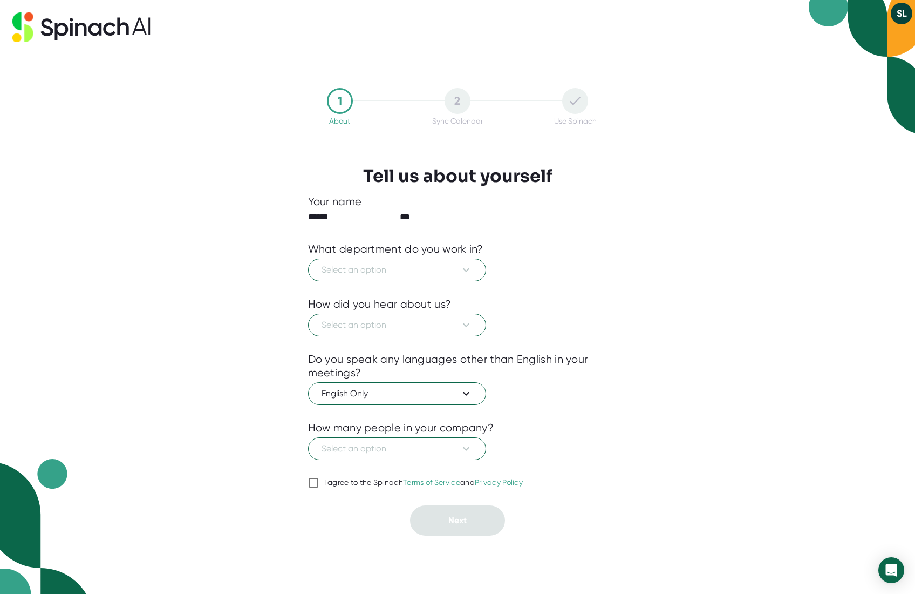
click at [903, 16] on button "SL" at bounding box center [902, 14] width 22 height 22
click at [510, 315] on div at bounding box center [457, 297] width 915 height 594
click at [309, 477] on input "I agree to the Spinach Terms of Service and Privacy Policy" at bounding box center [313, 482] width 11 height 13
checkbox input "true"
click at [380, 264] on span "Select an option" at bounding box center [397, 269] width 151 height 13
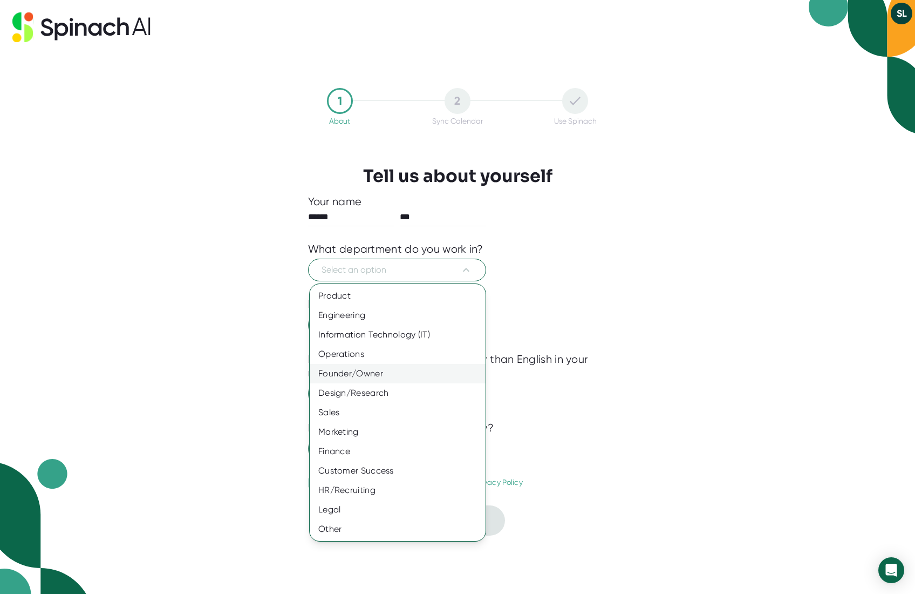
click at [381, 375] on div "Founder/Owner" at bounding box center [398, 373] width 176 height 19
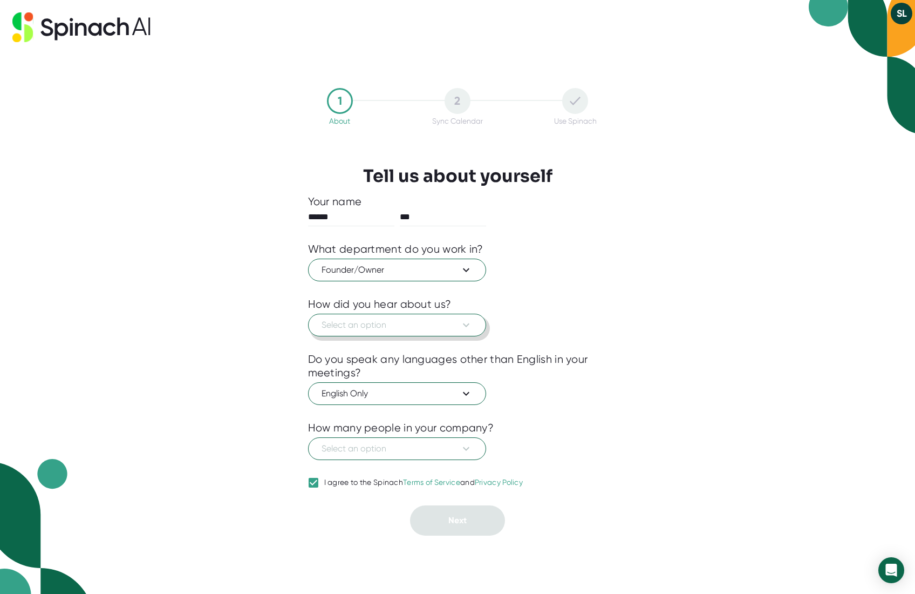
click at [392, 323] on span "Select an option" at bounding box center [397, 324] width 151 height 13
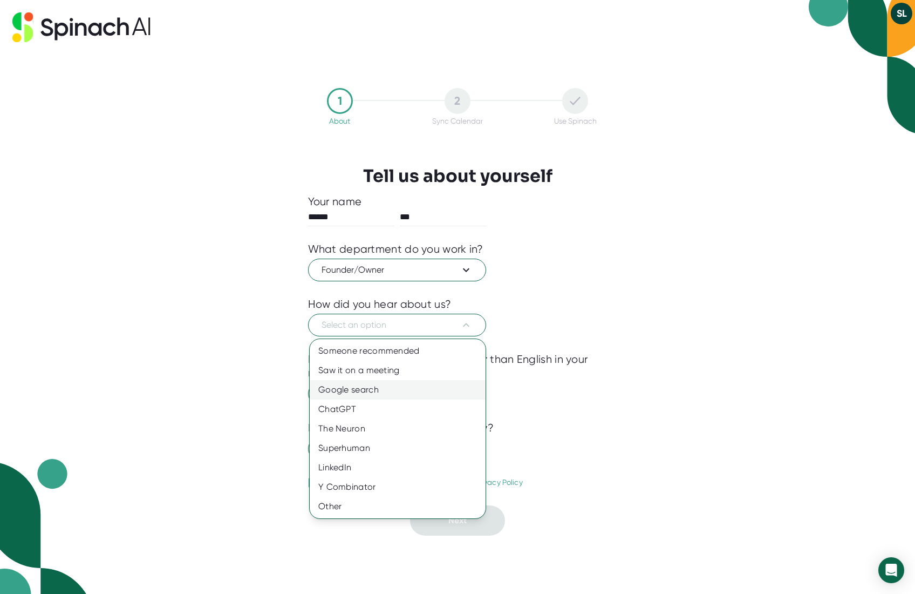
click at [417, 388] on div "Google search" at bounding box center [398, 389] width 176 height 19
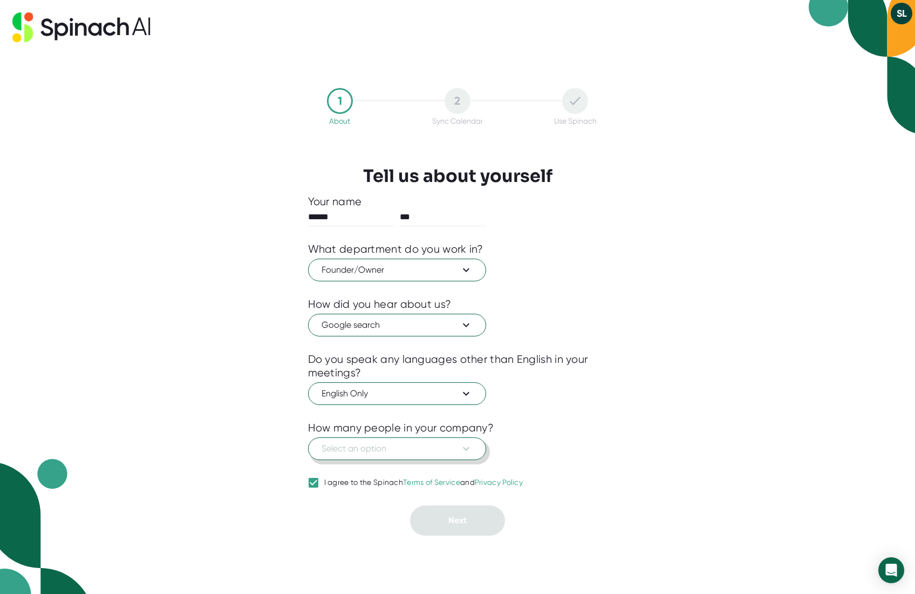
click at [383, 448] on span "Select an option" at bounding box center [397, 448] width 151 height 13
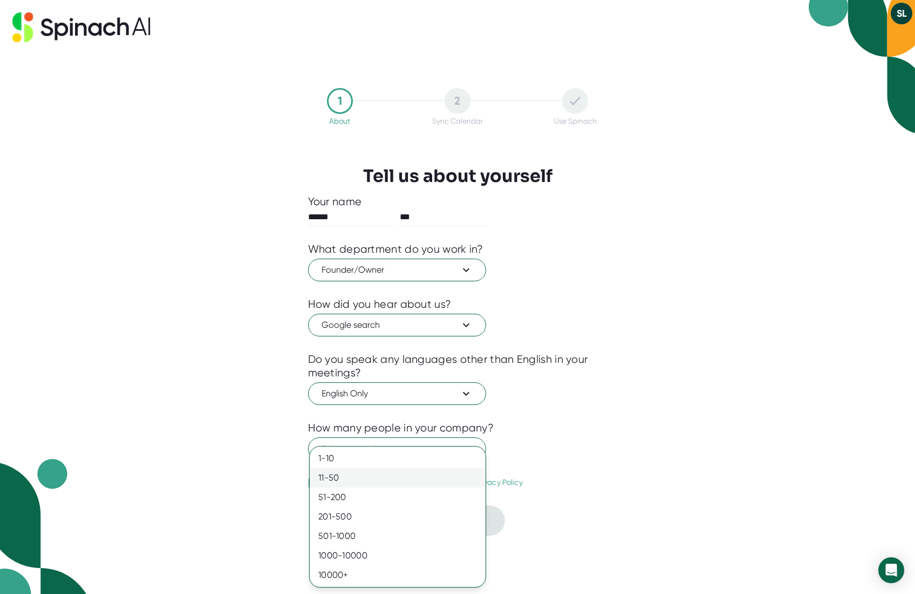
click at [385, 478] on div "11-50" at bounding box center [398, 477] width 176 height 19
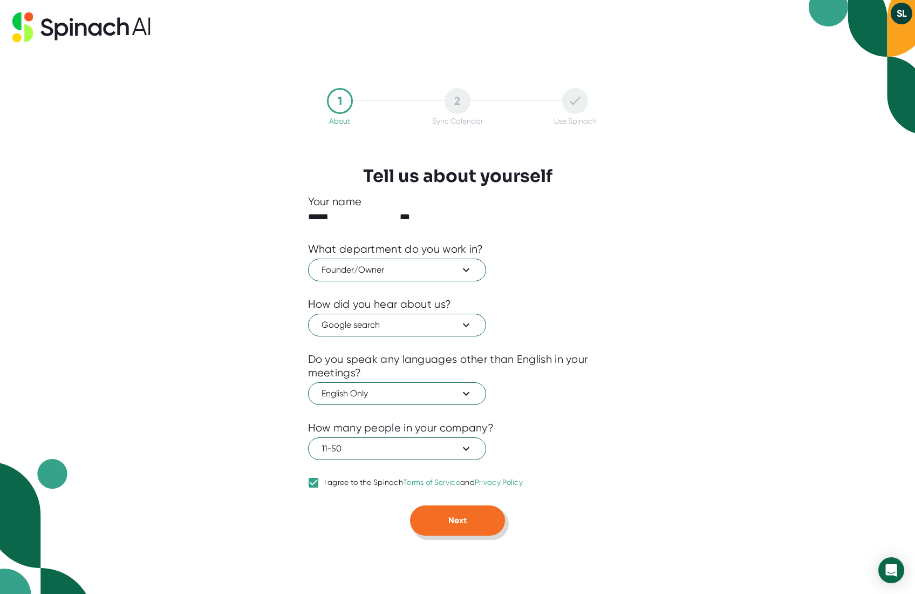
click at [441, 526] on button "Next" at bounding box center [457, 520] width 95 height 30
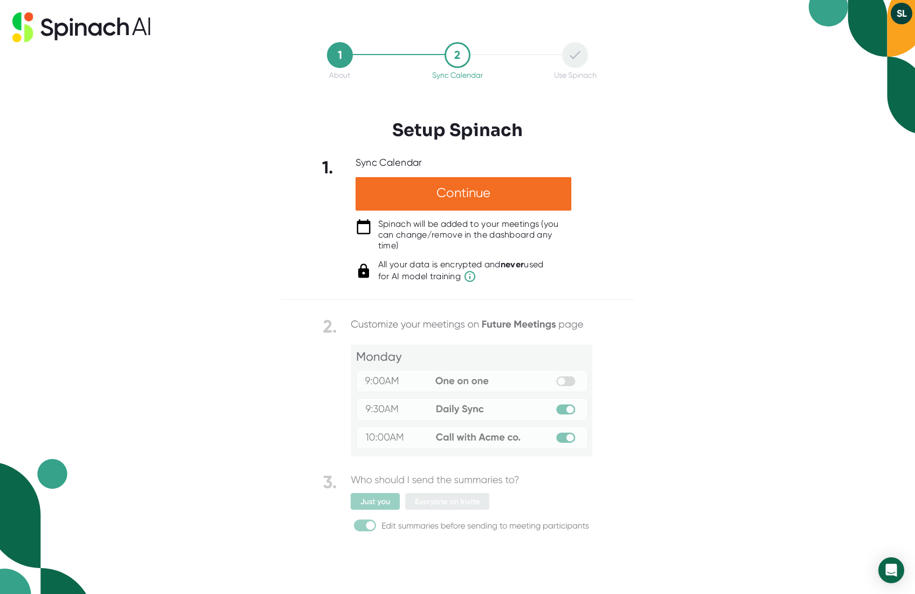
click at [895, 15] on button "SL" at bounding box center [902, 14] width 22 height 22
click at [560, 107] on div at bounding box center [457, 297] width 915 height 594
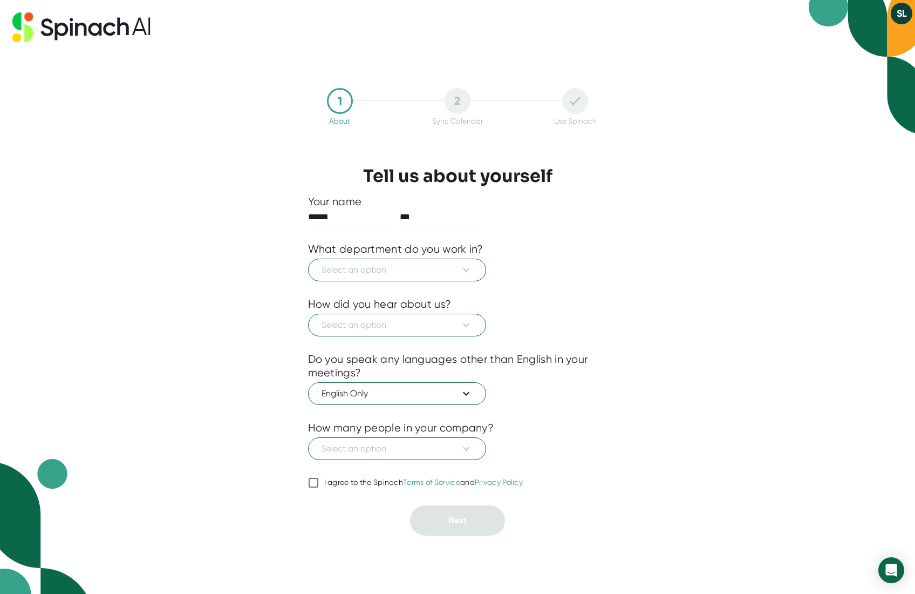
click at [909, 9] on button "SL" at bounding box center [902, 14] width 22 height 22
click at [671, 183] on div at bounding box center [457, 297] width 915 height 594
click at [311, 484] on input "I agree to the Spinach Terms of Service and Privacy Policy" at bounding box center [313, 482] width 11 height 13
checkbox input "true"
drag, startPoint x: 368, startPoint y: 436, endPoint x: 339, endPoint y: 450, distance: 31.9
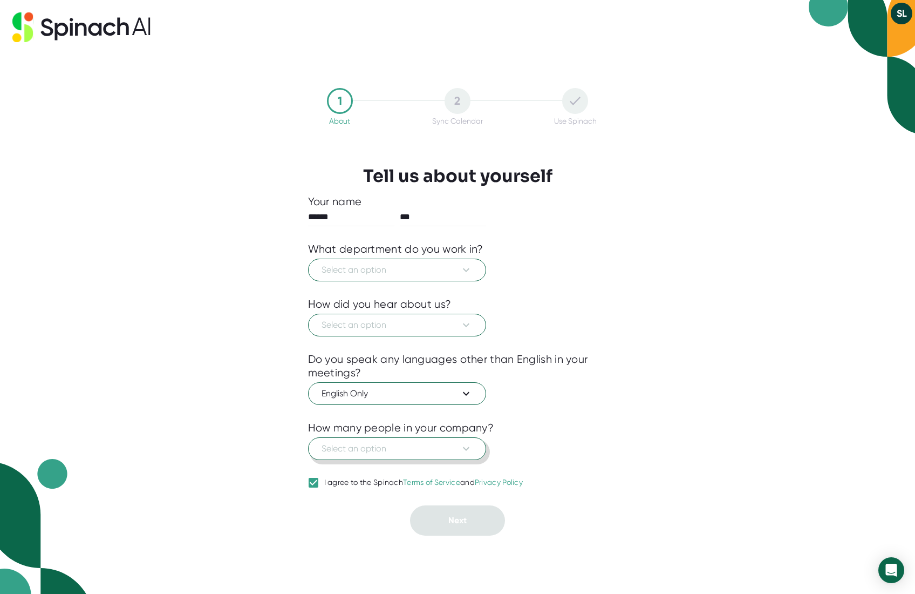
click at [339, 450] on div "Select an option" at bounding box center [458, 446] width 300 height 25
click at [350, 448] on span "Select an option" at bounding box center [397, 448] width 151 height 13
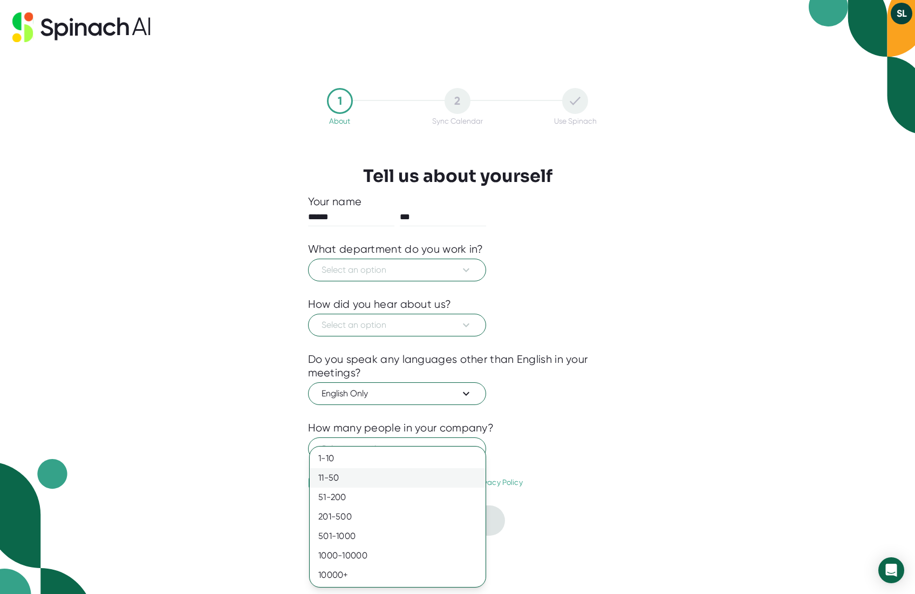
drag, startPoint x: 365, startPoint y: 466, endPoint x: 336, endPoint y: 478, distance: 32.2
click at [336, 478] on div "1-10 11-50 51-200 201-500 501-1000 1000-10000 10000+" at bounding box center [398, 516] width 176 height 136
click at [352, 471] on div "11-50" at bounding box center [398, 477] width 176 height 19
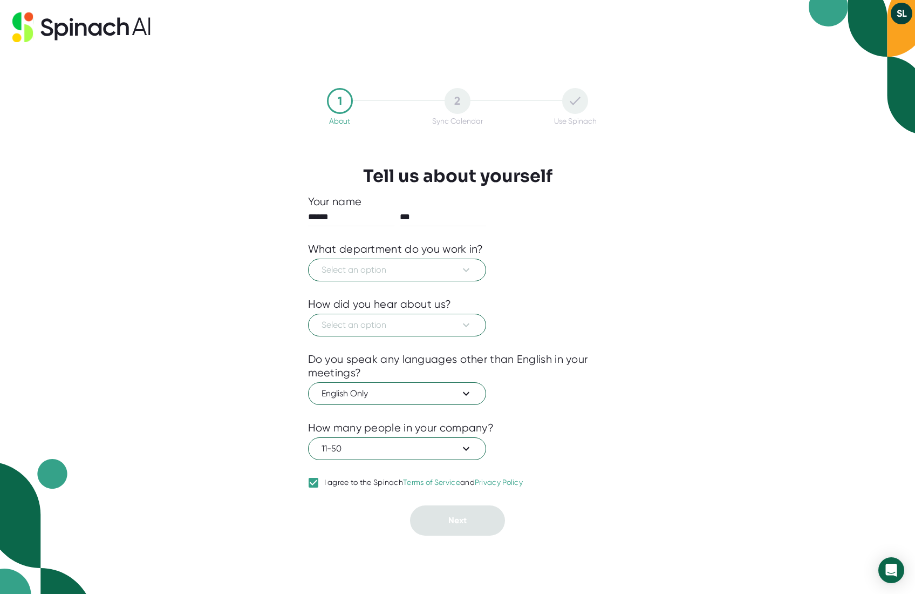
click at [728, 179] on div "1 About 2 Sync Calendar Use Spinach Tell us about yourself Your name ****** ***…" at bounding box center [457, 297] width 915 height 594
click at [439, 264] on span "Select an option" at bounding box center [397, 269] width 151 height 13
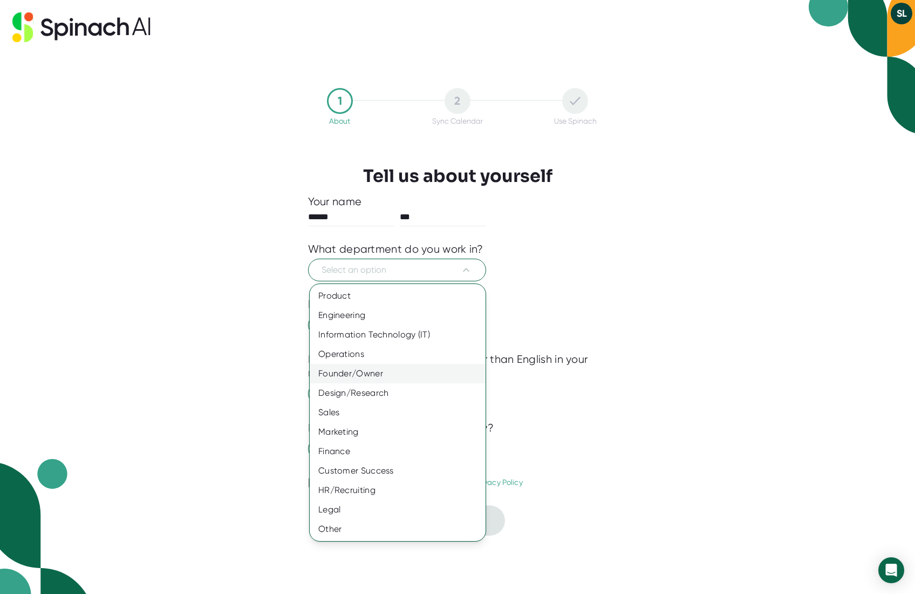
click at [419, 371] on div "Founder/Owner" at bounding box center [398, 373] width 176 height 19
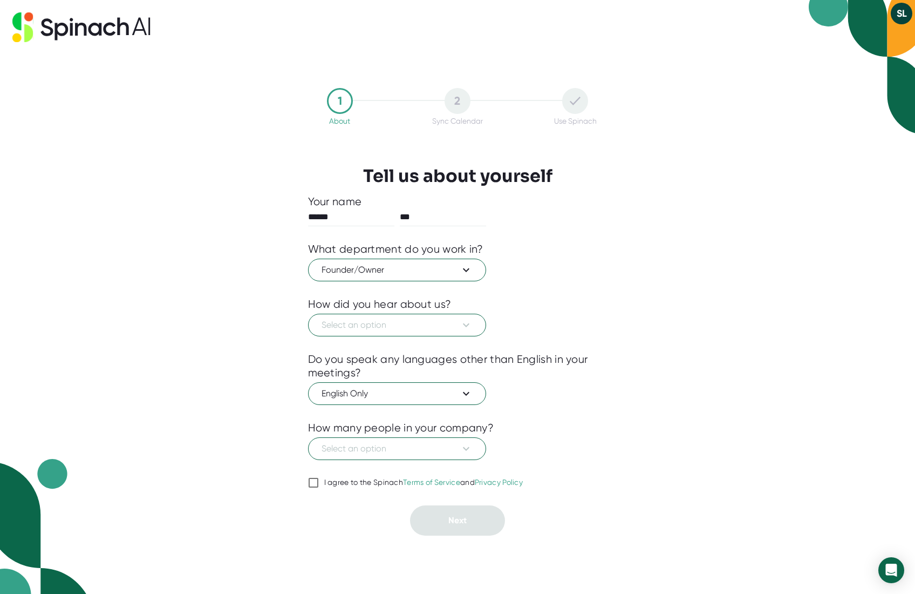
click at [360, 486] on div "I agree to the Spinach Terms of Service and Privacy Policy" at bounding box center [423, 483] width 199 height 10
click at [319, 486] on input "I agree to the Spinach Terms of Service and Privacy Policy" at bounding box center [313, 482] width 11 height 13
checkbox input "true"
click at [411, 453] on span "Select an option" at bounding box center [397, 448] width 151 height 13
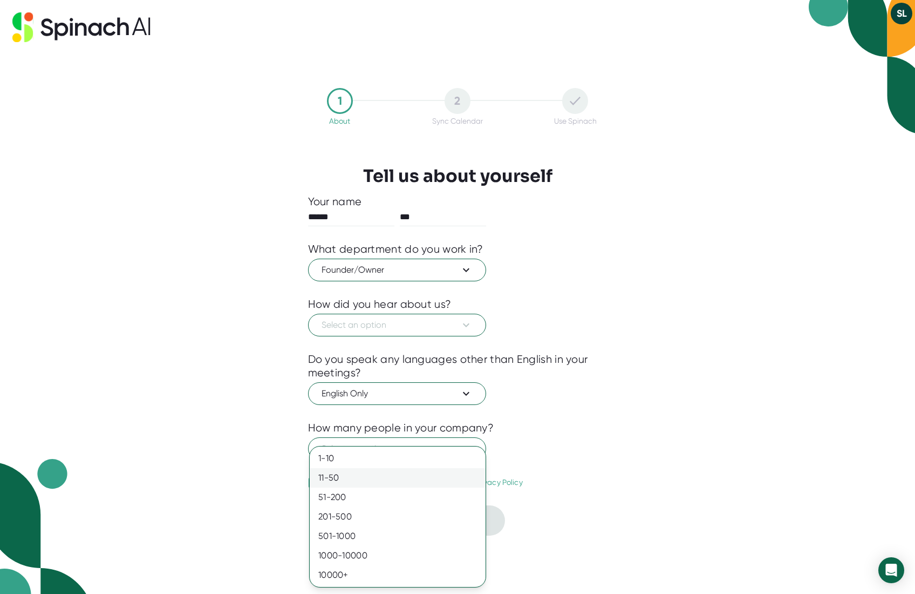
click at [403, 480] on div "11-50" at bounding box center [398, 477] width 176 height 19
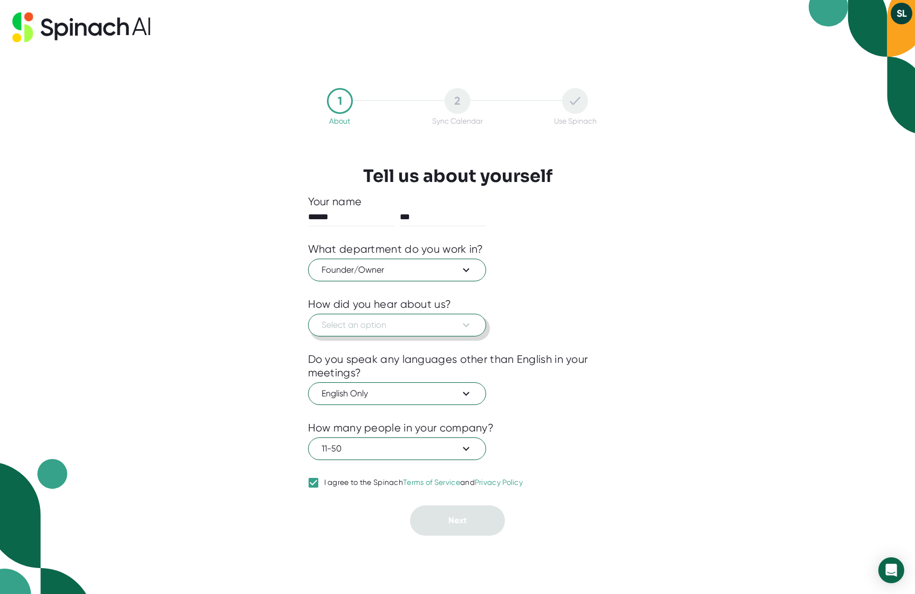
click at [423, 335] on button "Select an option" at bounding box center [397, 325] width 178 height 23
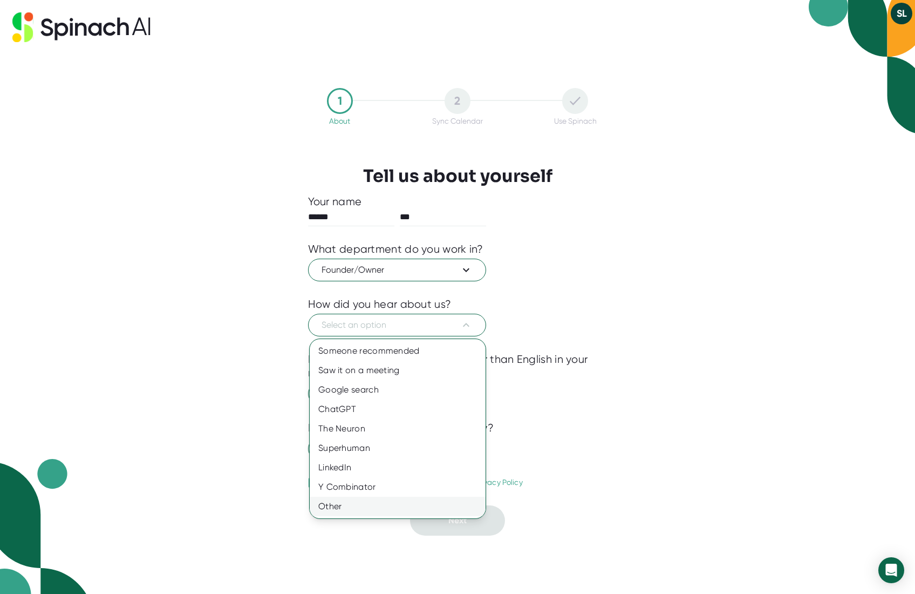
click at [404, 506] on div "Other" at bounding box center [398, 505] width 176 height 19
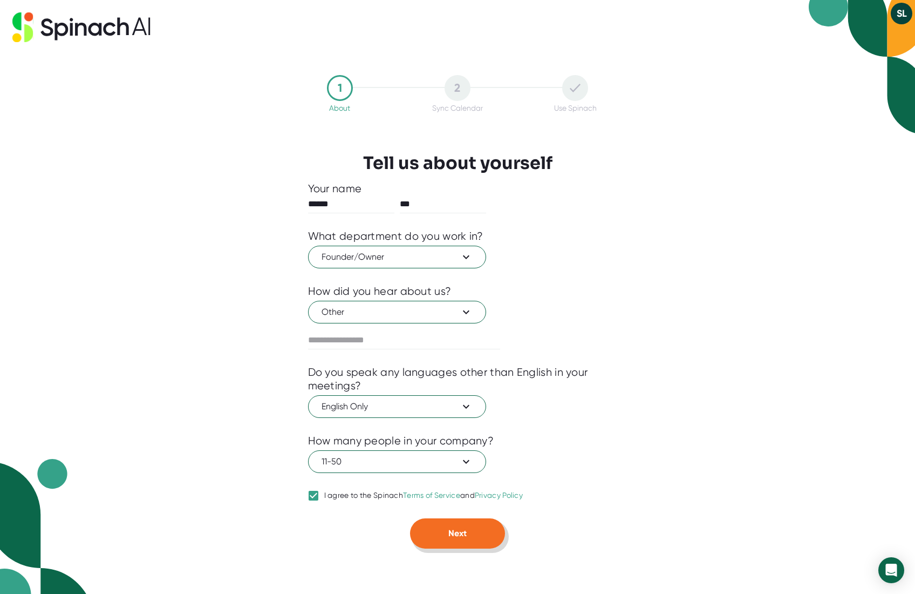
click at [454, 537] on span "Next" at bounding box center [457, 533] width 18 height 10
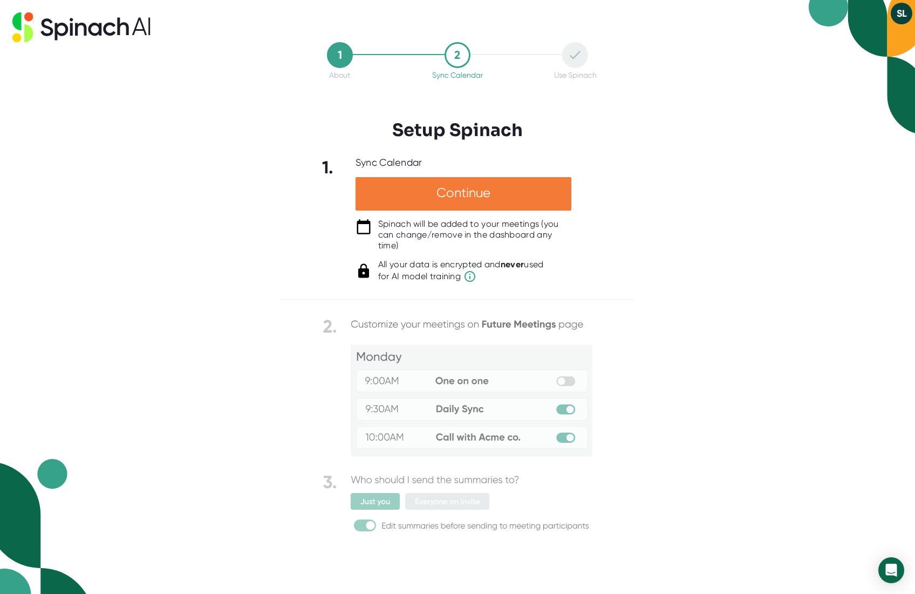
click at [500, 198] on div "Continue" at bounding box center [464, 193] width 216 height 33
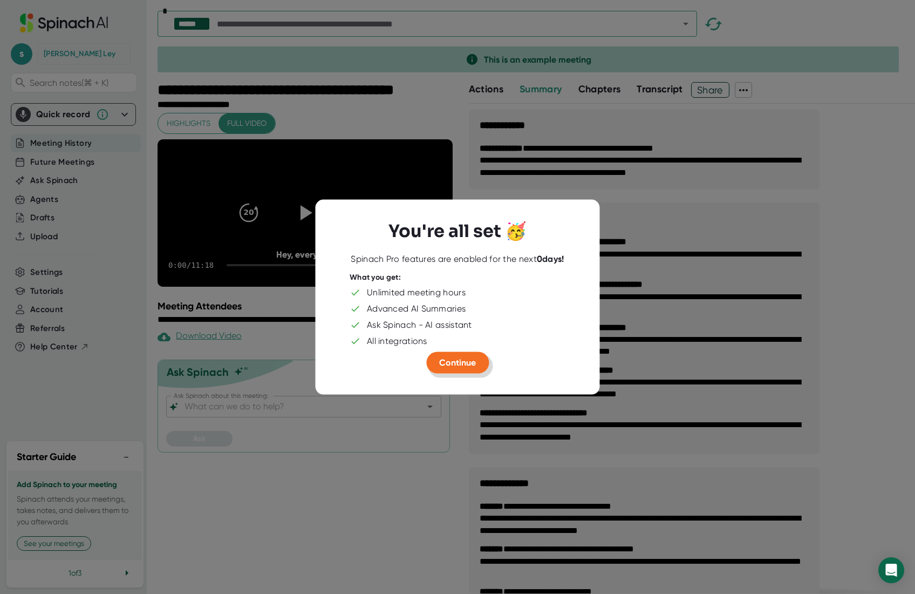
click at [465, 363] on span "Continue" at bounding box center [457, 362] width 37 height 10
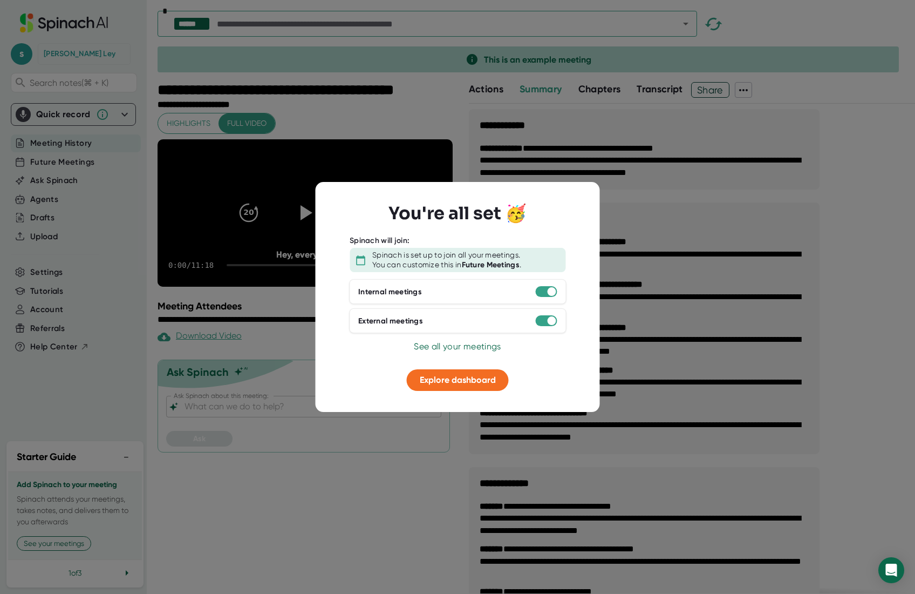
click at [556, 295] on div "Internal meetings" at bounding box center [457, 291] width 217 height 25
click at [548, 290] on div at bounding box center [551, 291] width 9 height 9
click at [466, 351] on span "See all your meetings" at bounding box center [457, 346] width 87 height 10
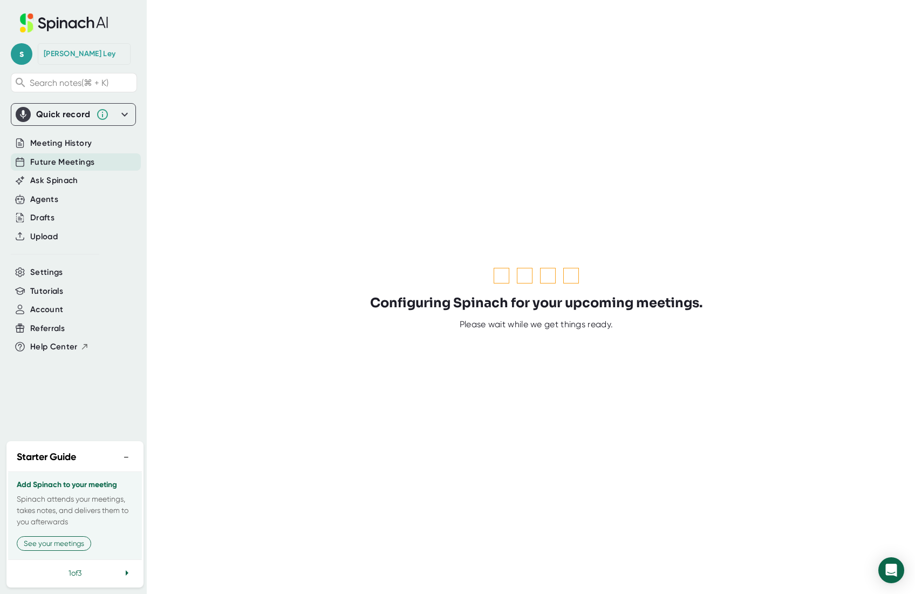
click at [131, 113] on icon at bounding box center [124, 114] width 13 height 13
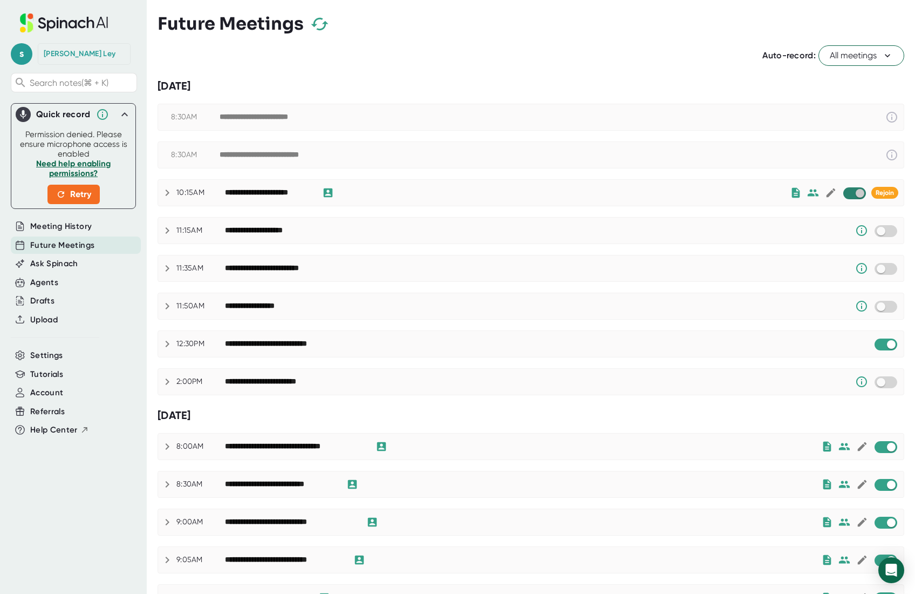
click at [857, 194] on input "checkbox" at bounding box center [860, 193] width 31 height 10
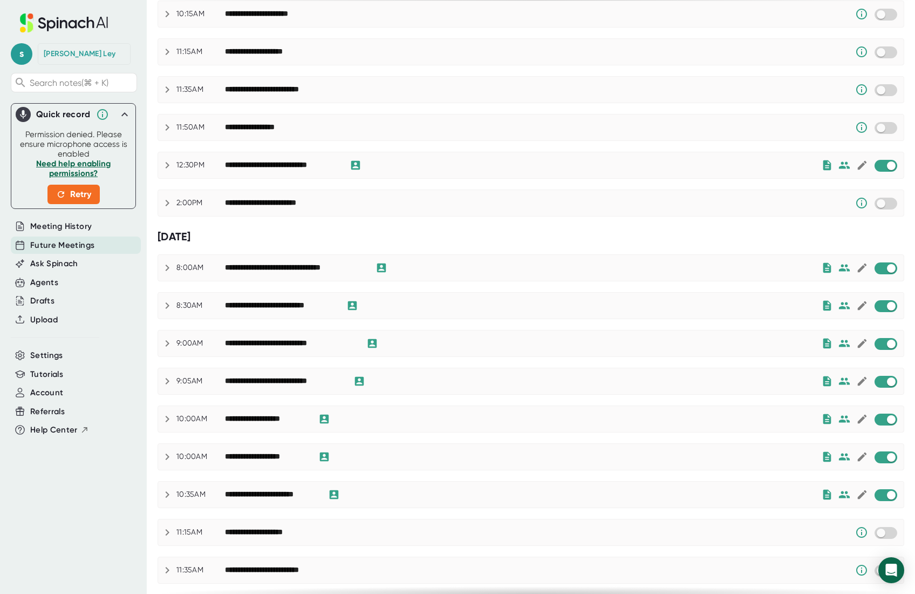
scroll to position [201, 0]
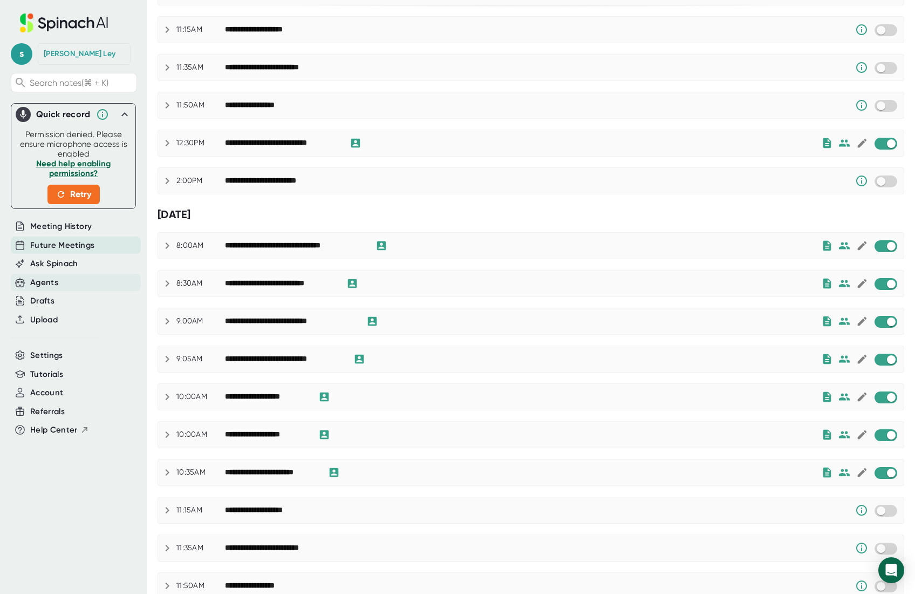
click at [56, 283] on div "Agents" at bounding box center [44, 282] width 28 height 12
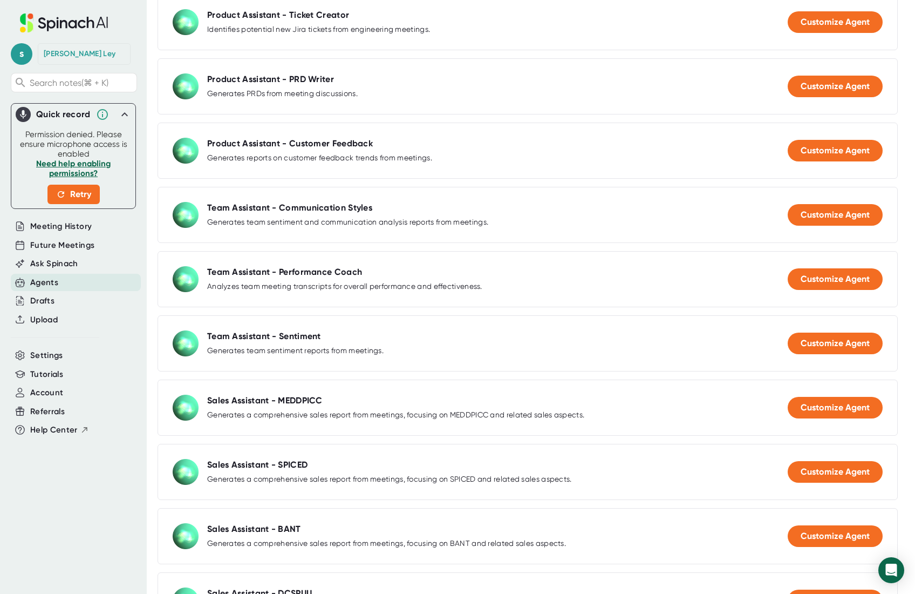
scroll to position [346, 0]
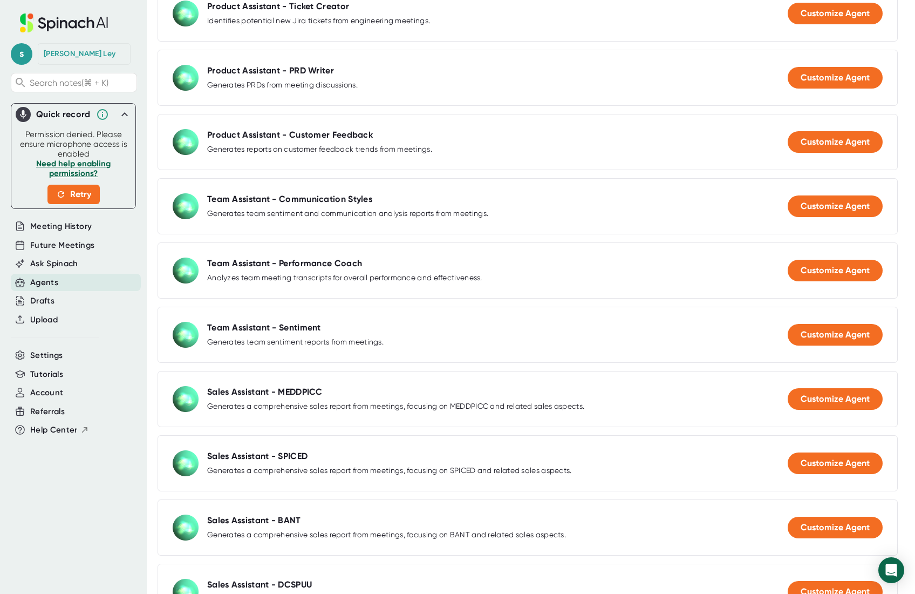
click at [345, 250] on div "Team Assistant - Performance Coach Analyzes team meeting transcripts for overal…" at bounding box center [528, 270] width 740 height 56
click at [323, 258] on div "Team Assistant - Performance Coach" at bounding box center [284, 263] width 155 height 11
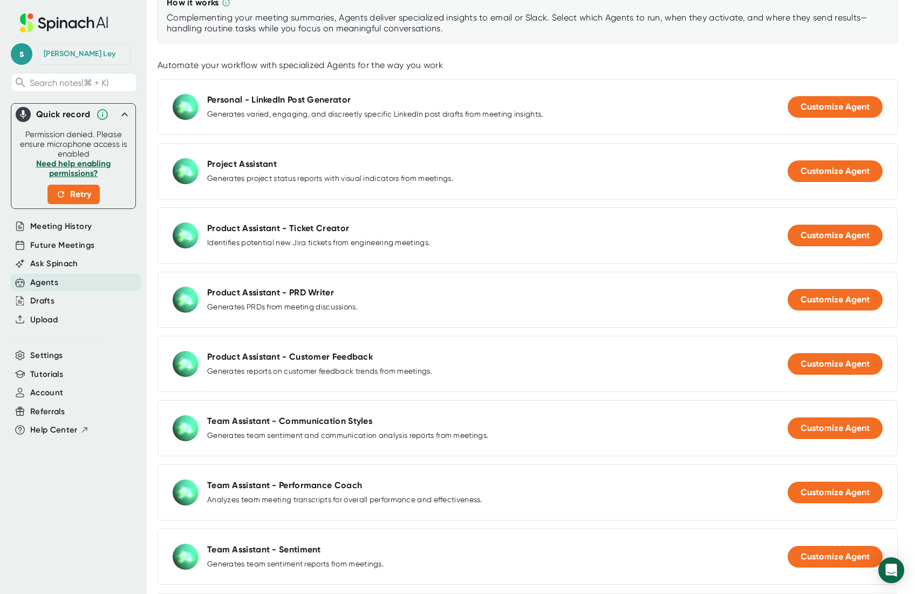
click at [839, 86] on div "Personal - LinkedIn Post Generator Generates varied, engaging, and discreetly s…" at bounding box center [528, 107] width 740 height 56
click at [842, 104] on span "Customize Agent" at bounding box center [835, 106] width 69 height 10
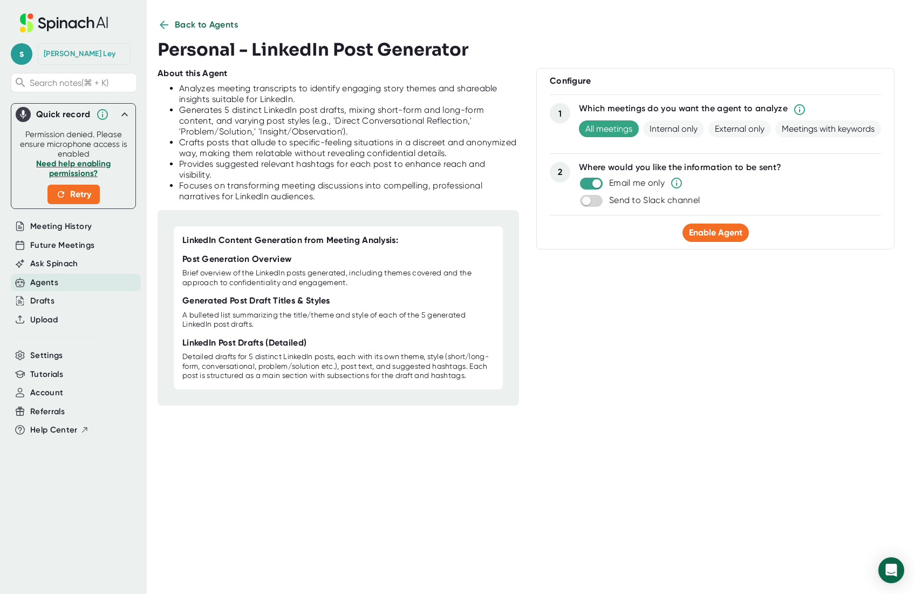
scroll to position [7, 0]
click at [479, 120] on div "Generates 5 distinct LinkedIn post drafts, mixing short-form and long-form cont…" at bounding box center [349, 121] width 340 height 32
click at [451, 147] on div "Crafts posts that allude to specific-feeling situations in a discreet and anony…" at bounding box center [349, 148] width 340 height 22
click at [207, 25] on span "Back to Agents" at bounding box center [207, 24] width 64 height 13
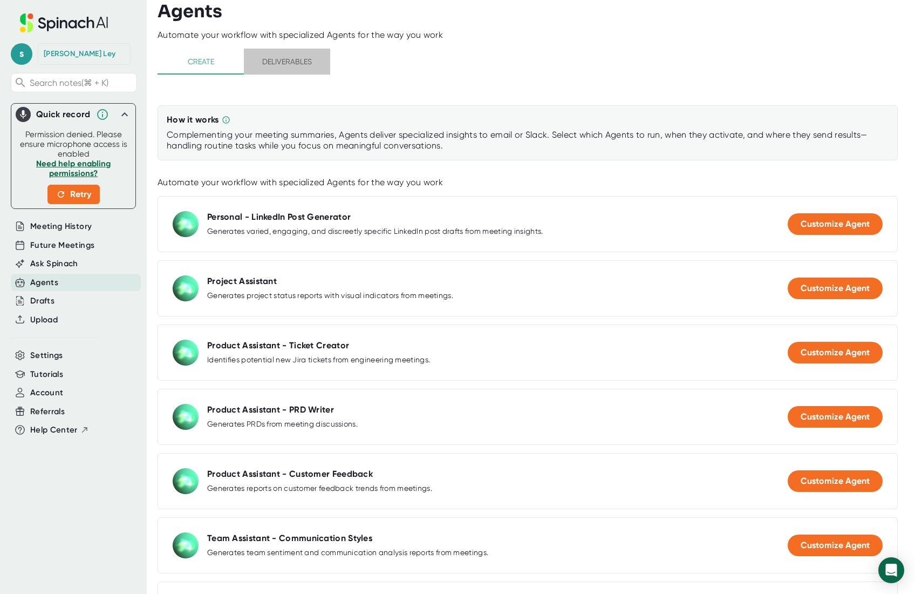
click at [283, 56] on span "Deliverables" at bounding box center [286, 61] width 73 height 13
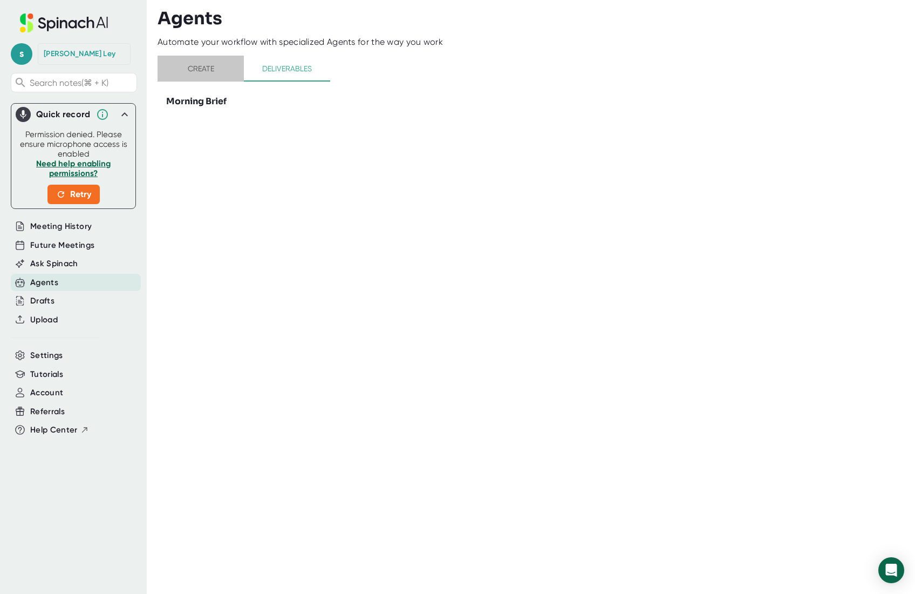
click at [207, 66] on span "Create" at bounding box center [200, 68] width 73 height 13
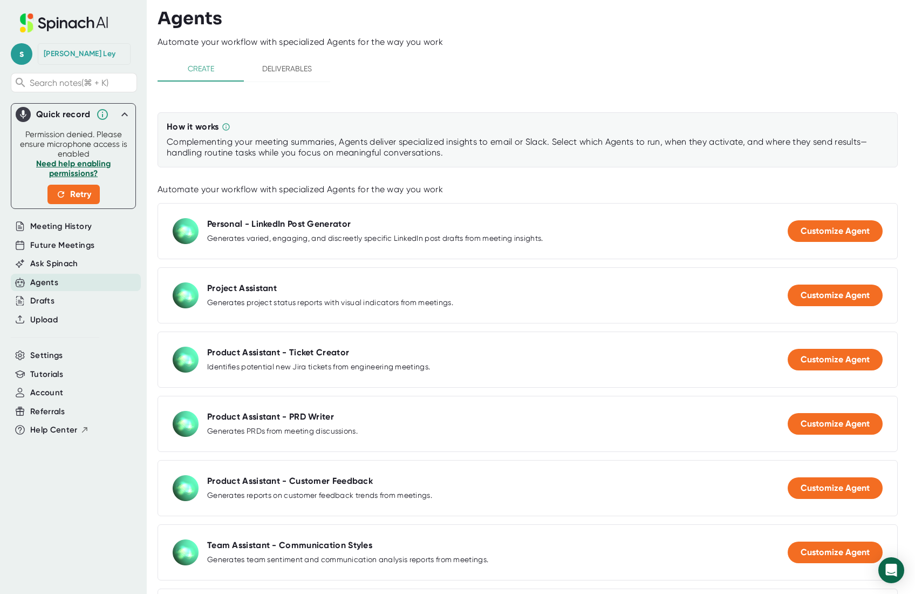
click at [850, 307] on div "Project Assistant Generates project status reports with visual indicators from …" at bounding box center [528, 295] width 740 height 56
click at [846, 298] on span "Customize Agent" at bounding box center [835, 295] width 69 height 10
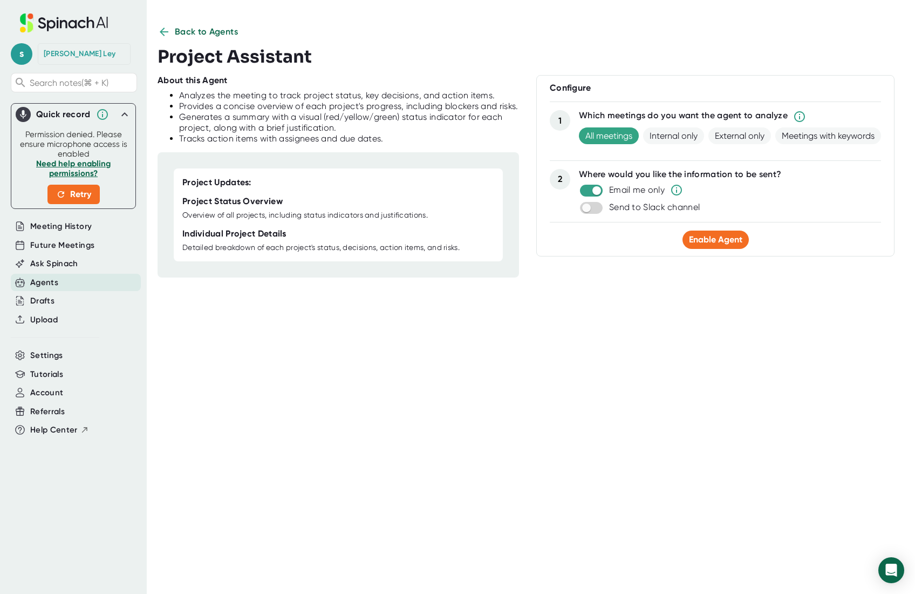
click at [362, 125] on div "Generates a summary with a visual (red/yellow/green) status indicator for each …" at bounding box center [349, 123] width 340 height 22
click at [197, 31] on span "Back to Agents" at bounding box center [207, 31] width 64 height 13
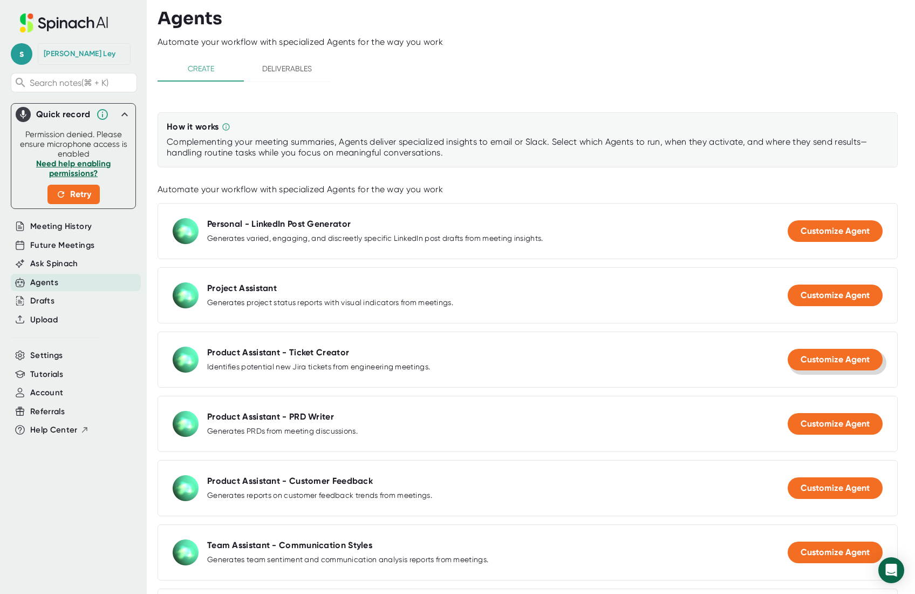
click at [843, 363] on span "Customize Agent" at bounding box center [835, 359] width 69 height 10
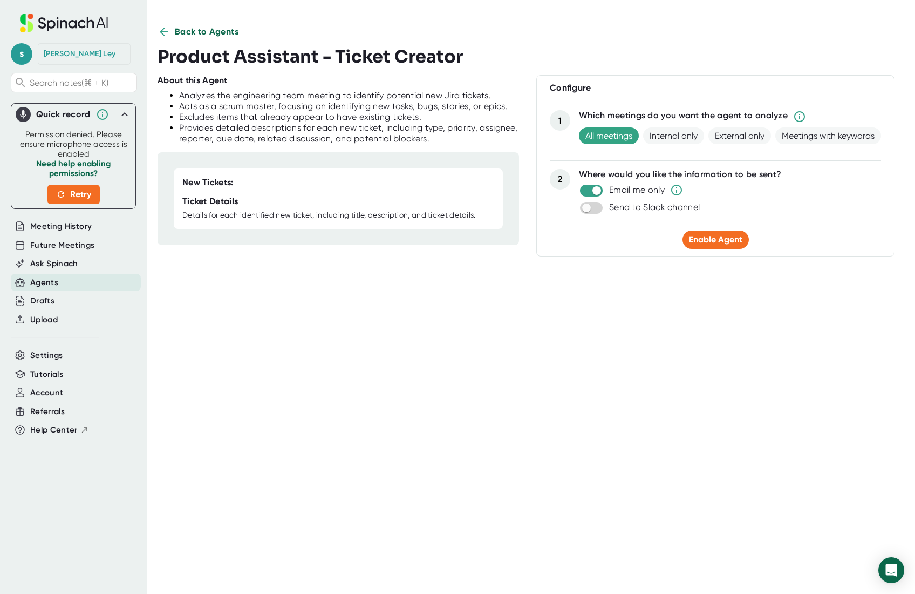
click at [186, 36] on span "Back to Agents" at bounding box center [207, 31] width 64 height 13
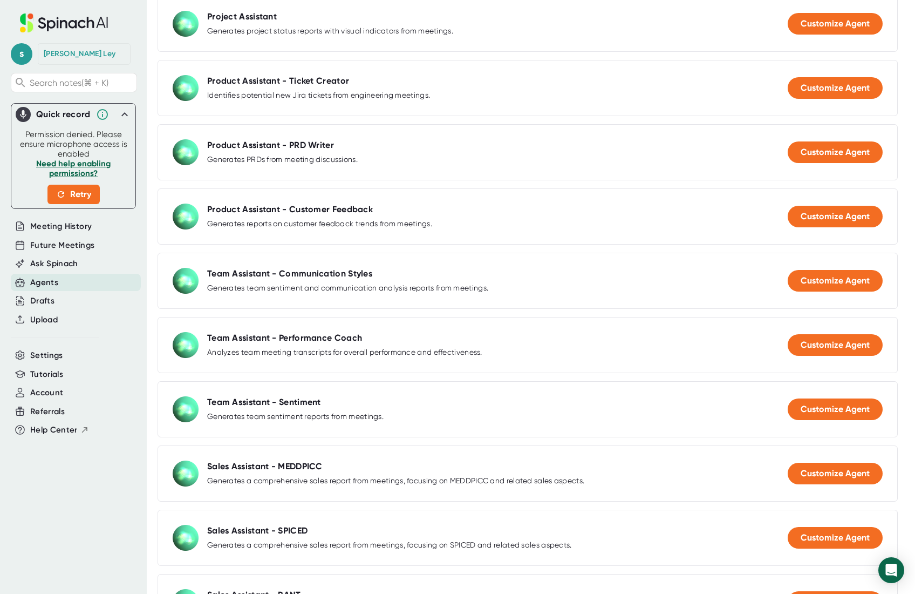
scroll to position [279, 0]
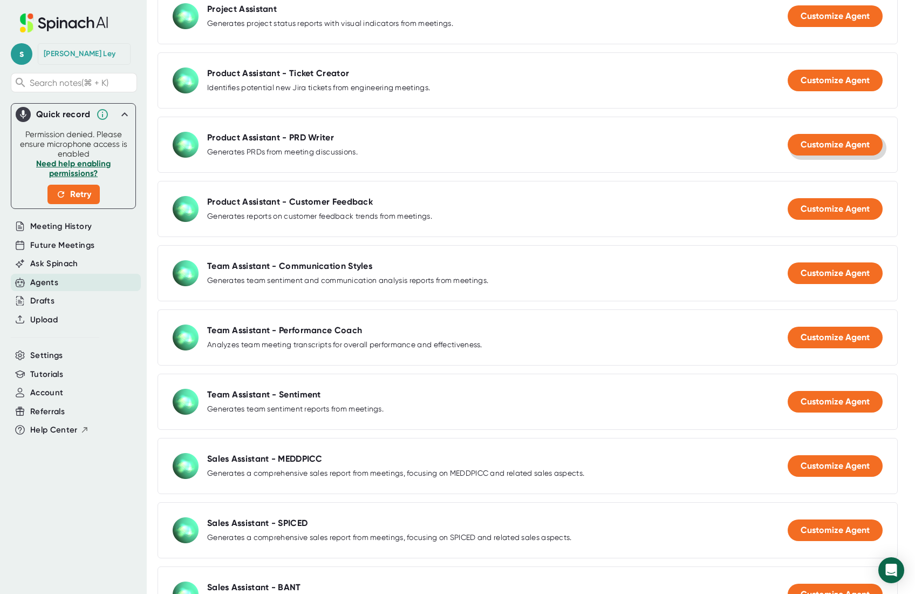
click at [828, 142] on span "Customize Agent" at bounding box center [835, 144] width 69 height 10
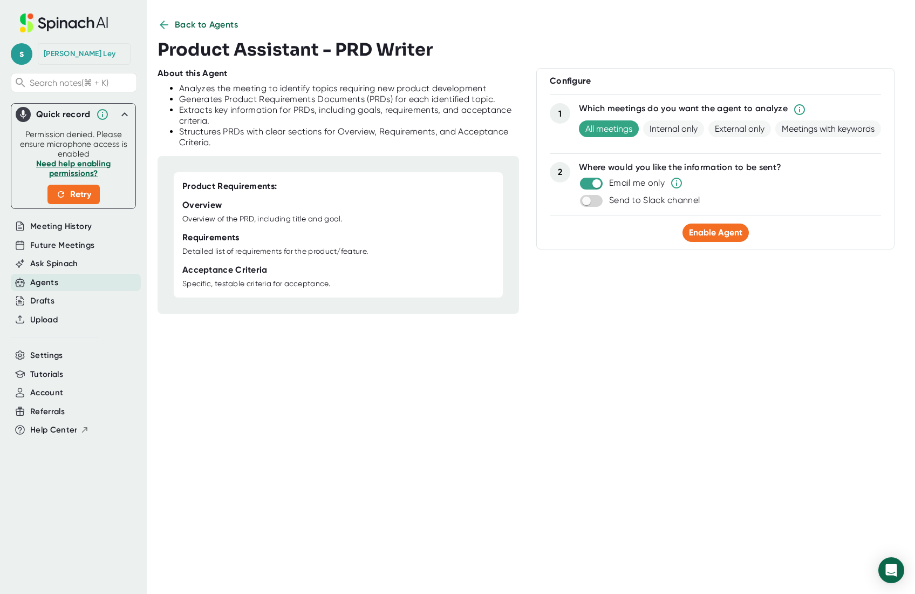
scroll to position [7, 0]
click at [282, 214] on div "Overview of the PRD, including title and goal." at bounding box center [262, 219] width 160 height 10
click at [186, 28] on span "Back to Agents" at bounding box center [207, 24] width 64 height 13
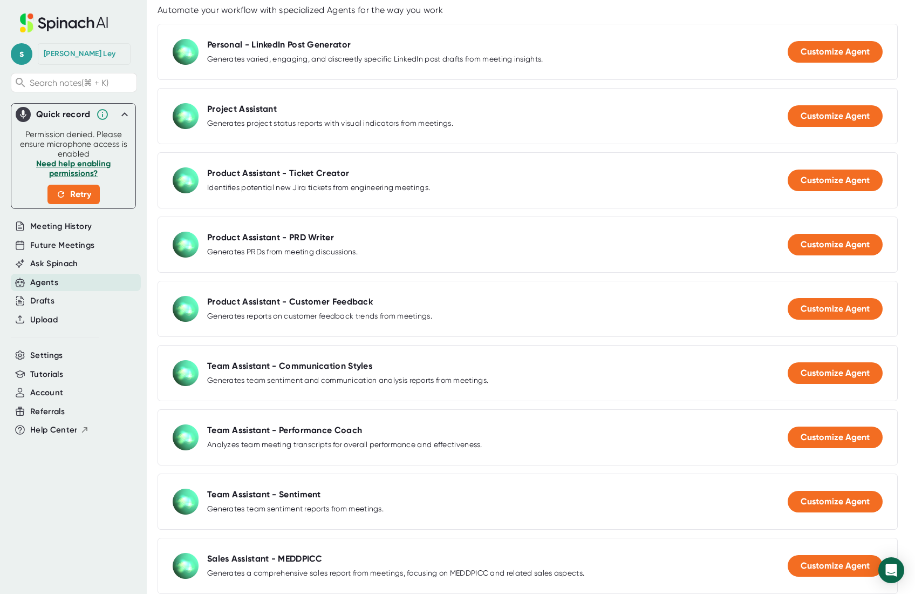
scroll to position [221, 0]
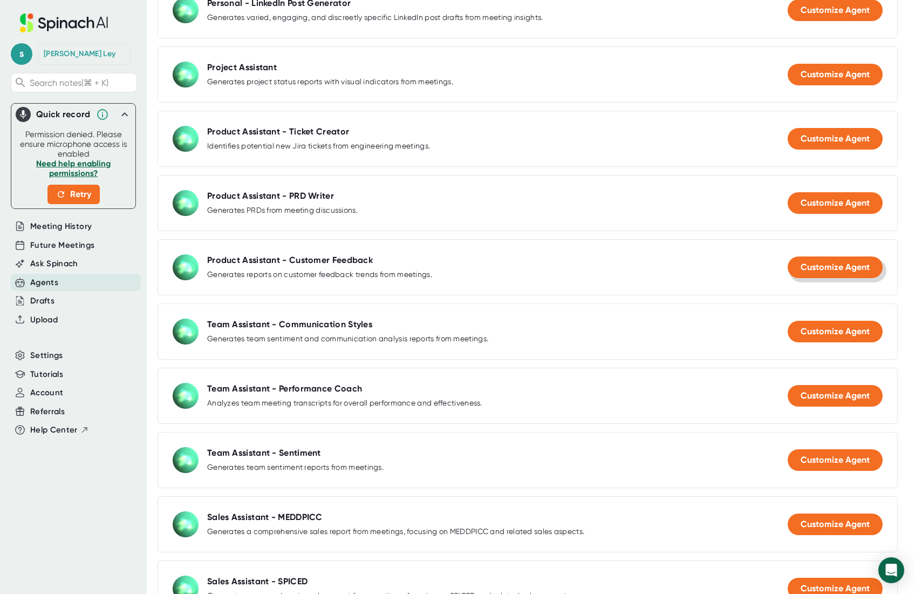
click at [839, 267] on span "Customize Agent" at bounding box center [835, 267] width 69 height 10
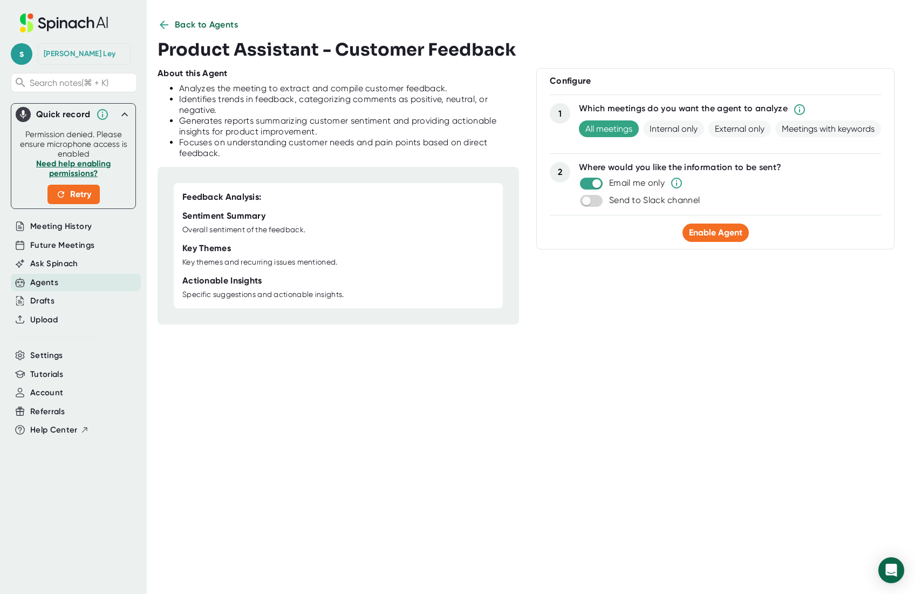
click at [547, 336] on div "Back to Agents Product Assistant - Customer Feedback About this Agent Analyzes …" at bounding box center [537, 297] width 758 height 558
click at [209, 25] on span "Back to Agents" at bounding box center [207, 24] width 64 height 13
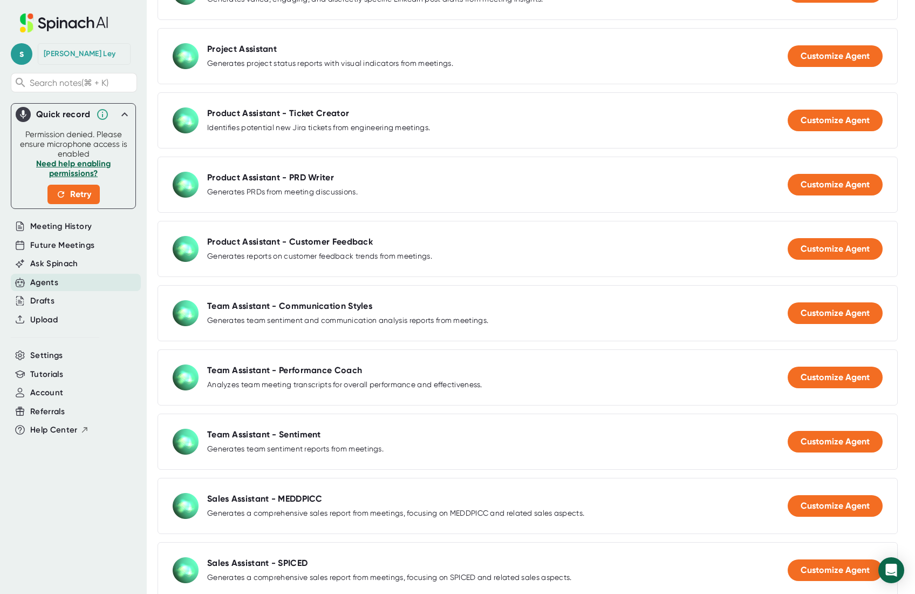
scroll to position [243, 0]
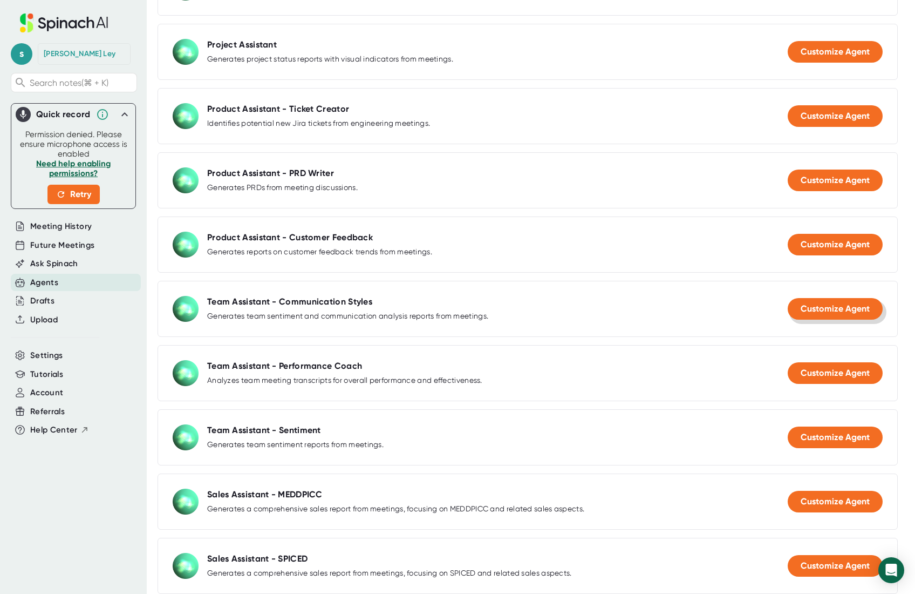
click at [826, 313] on span "Customize Agent" at bounding box center [835, 308] width 69 height 10
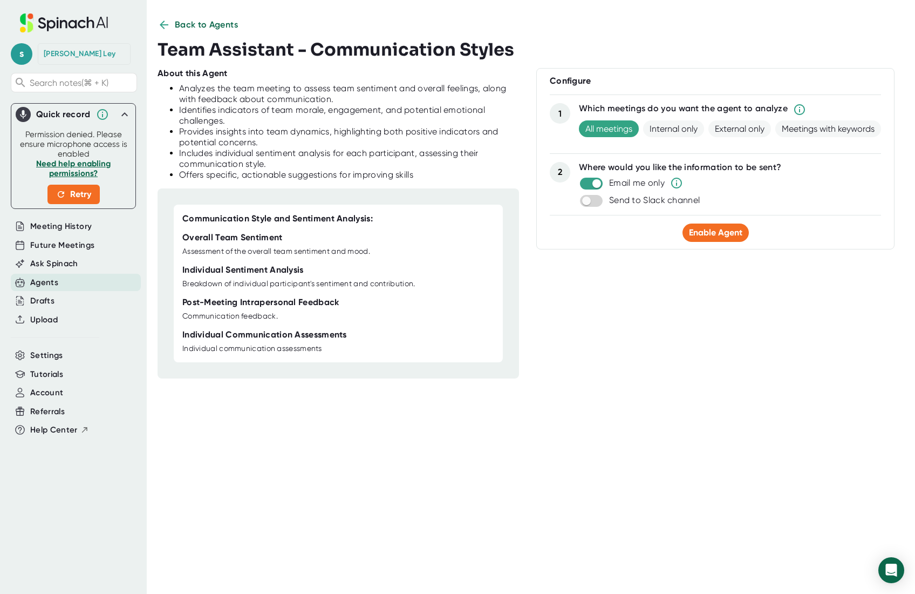
scroll to position [7, 0]
click at [350, 192] on div "Communication Style and Sentiment Analysis: Overall Team Sentiment Assessment o…" at bounding box center [339, 283] width 362 height 190
click at [190, 18] on span "Back to Agents" at bounding box center [207, 24] width 64 height 13
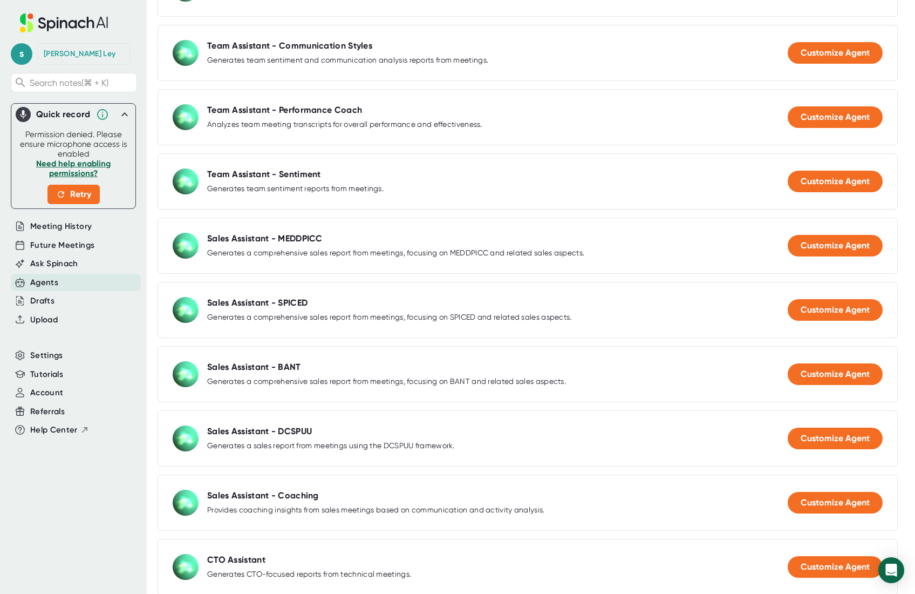
scroll to position [507, 0]
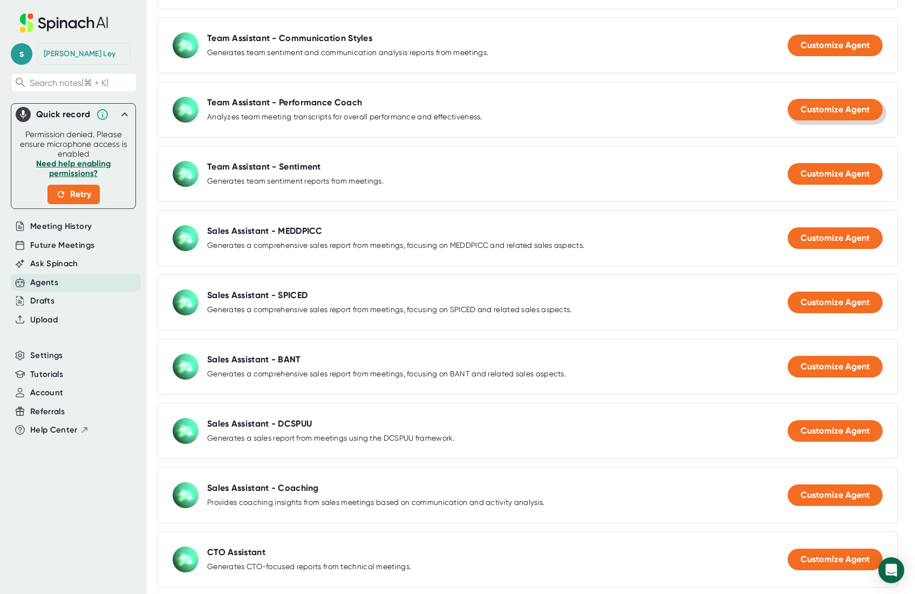
click at [822, 111] on span "Customize Agent" at bounding box center [835, 109] width 69 height 10
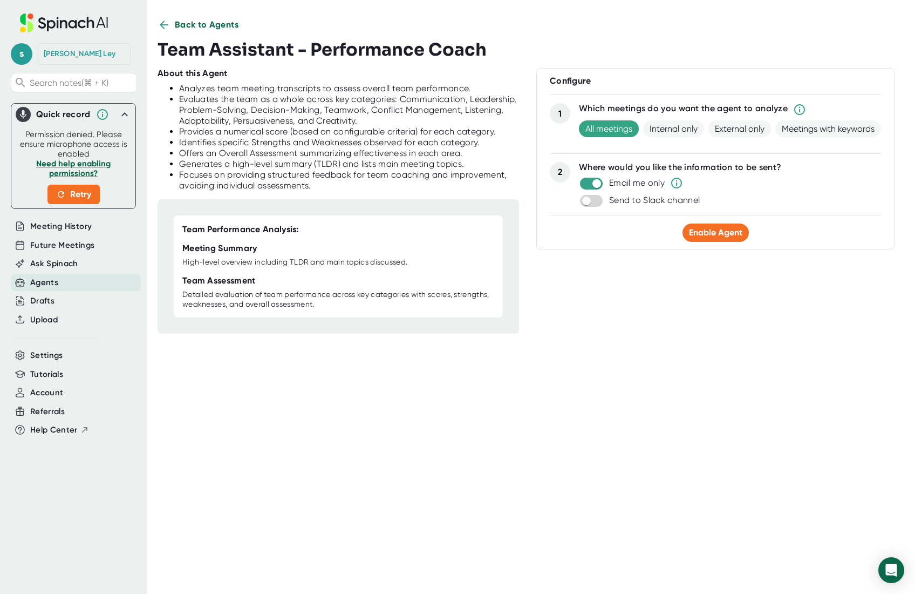
click at [193, 24] on span "Back to Agents" at bounding box center [207, 24] width 64 height 13
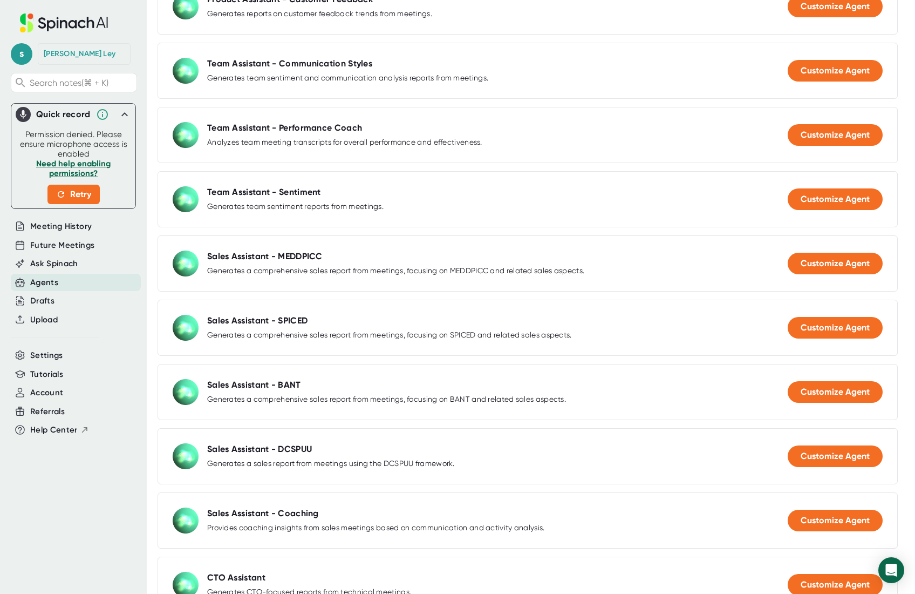
scroll to position [493, 0]
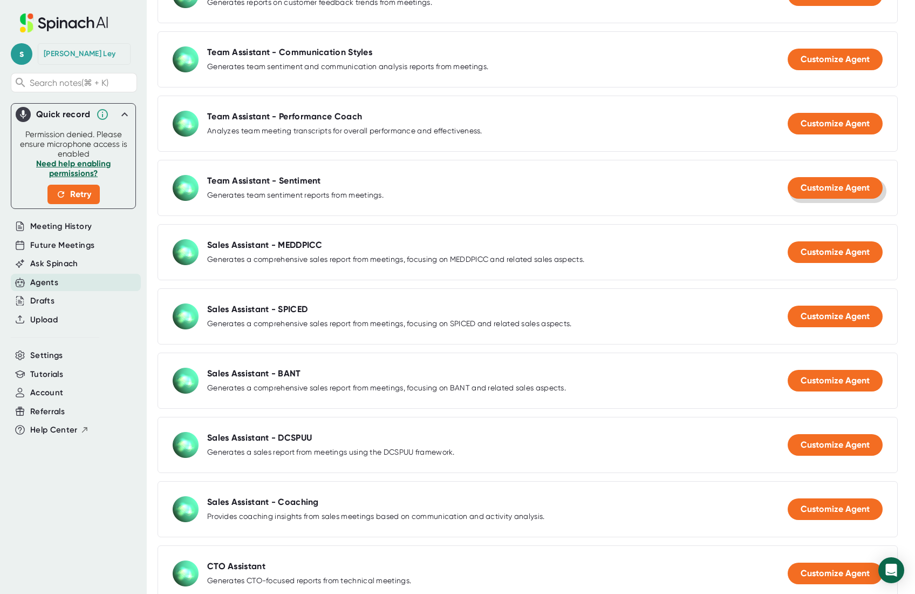
click at [861, 182] on span "Customize Agent" at bounding box center [835, 187] width 69 height 10
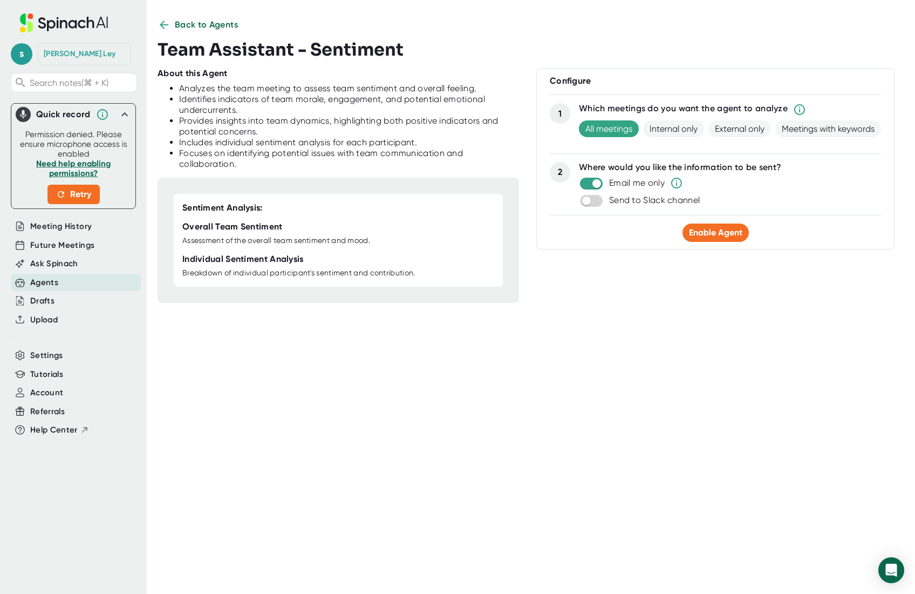
scroll to position [7, 0]
drag, startPoint x: 161, startPoint y: 50, endPoint x: 400, endPoint y: 51, distance: 239.1
click at [400, 51] on h3 "Team Assistant - Sentiment" at bounding box center [281, 49] width 246 height 21
copy h3 "Team Assistant - Sentiment"
click at [538, 294] on div "About this Agent Analyzes the team meeting to assess team sentiment and overall…" at bounding box center [528, 185] width 740 height 235
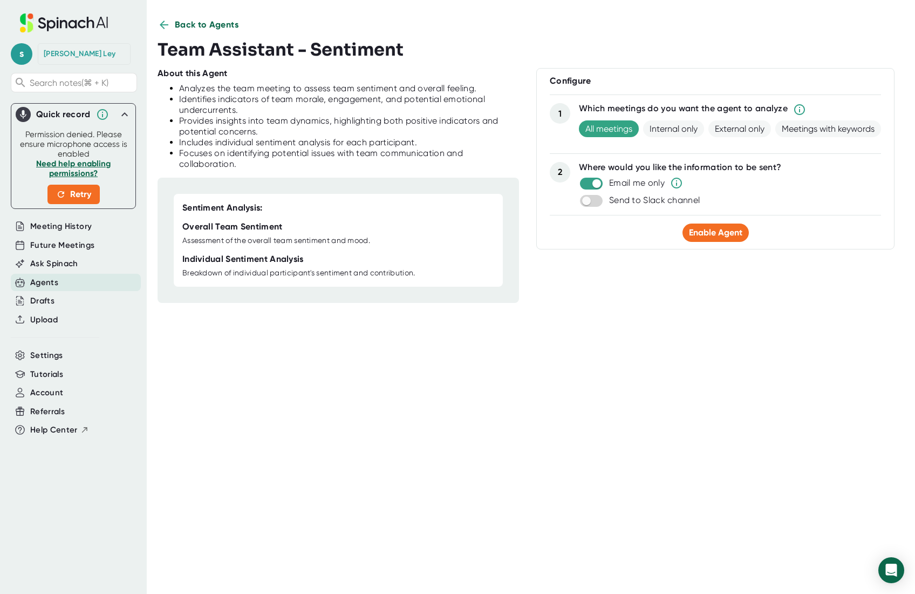
click at [195, 24] on span "Back to Agents" at bounding box center [207, 24] width 64 height 13
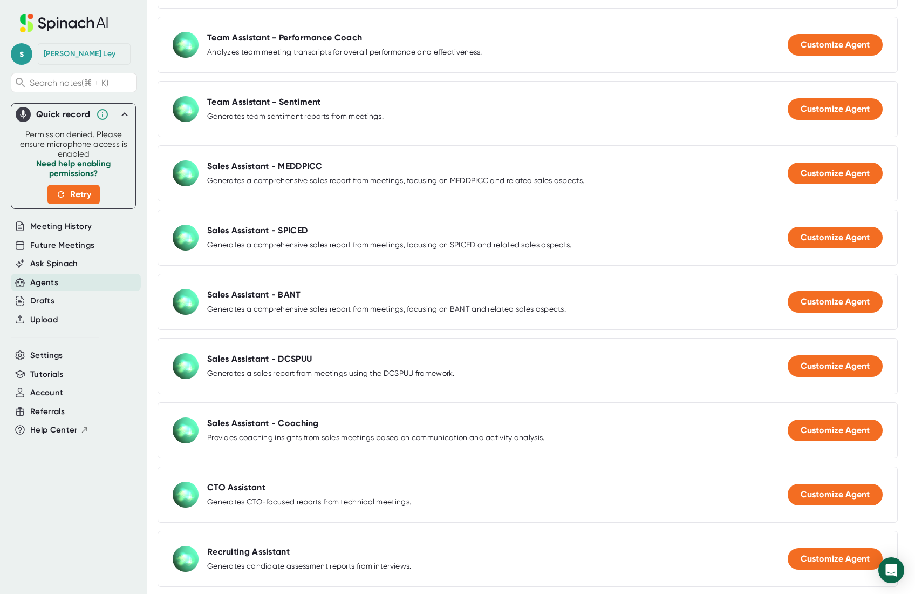
scroll to position [573, 0]
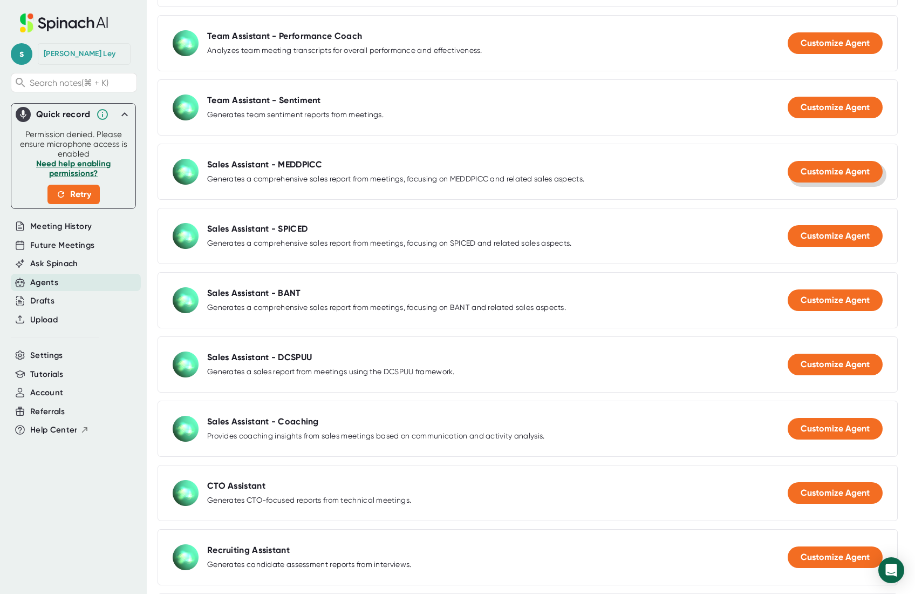
click at [840, 167] on span "Customize Agent" at bounding box center [835, 171] width 69 height 10
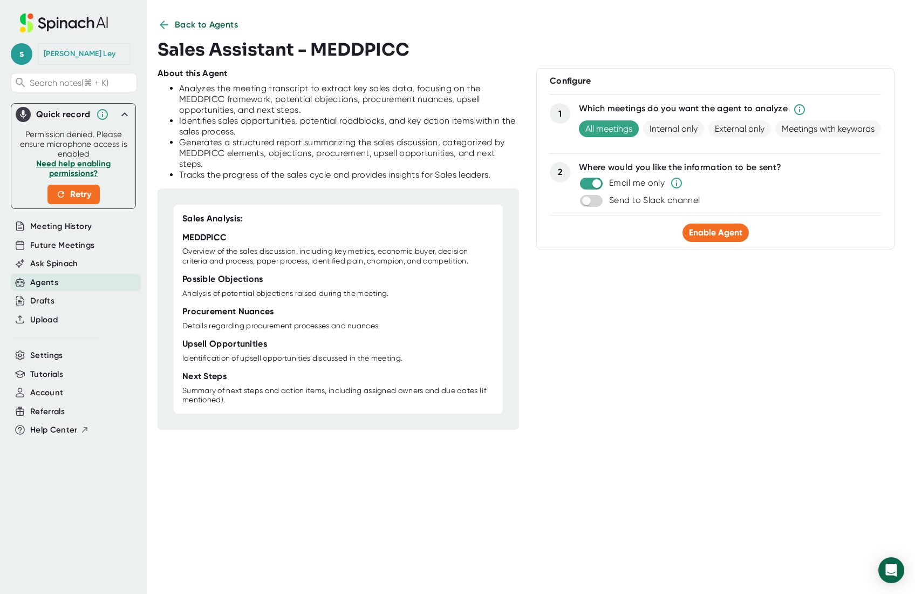
click at [263, 48] on h3 "Sales Assistant - MEDDPICC" at bounding box center [284, 49] width 252 height 21
copy h3 "Sales Assistant - MEDDPICC"
click at [447, 160] on div "Generates a structured report summarizing the sales discussion, categorized by …" at bounding box center [349, 153] width 340 height 32
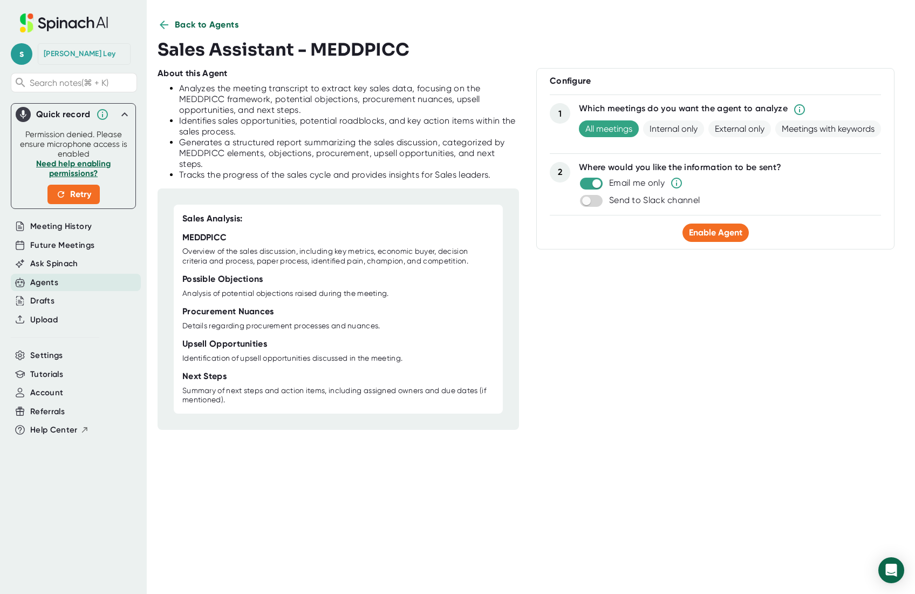
click at [203, 22] on span "Back to Agents" at bounding box center [207, 24] width 64 height 13
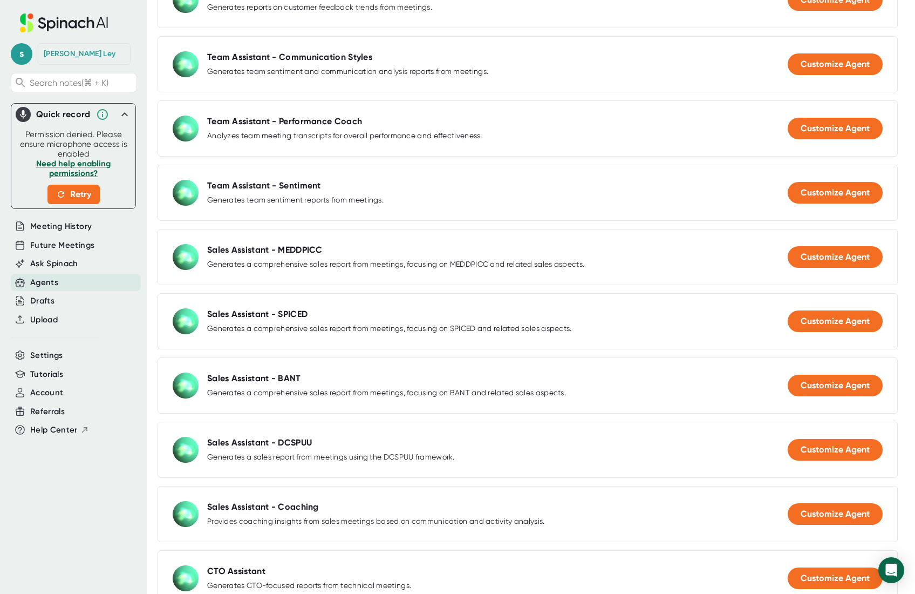
scroll to position [527, 0]
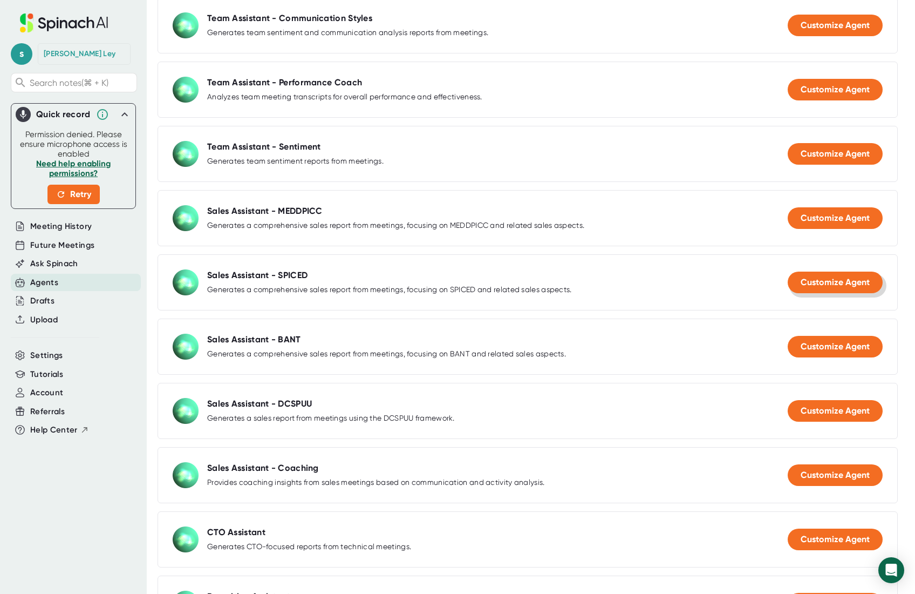
click at [811, 289] on button "Customize Agent" at bounding box center [835, 282] width 95 height 22
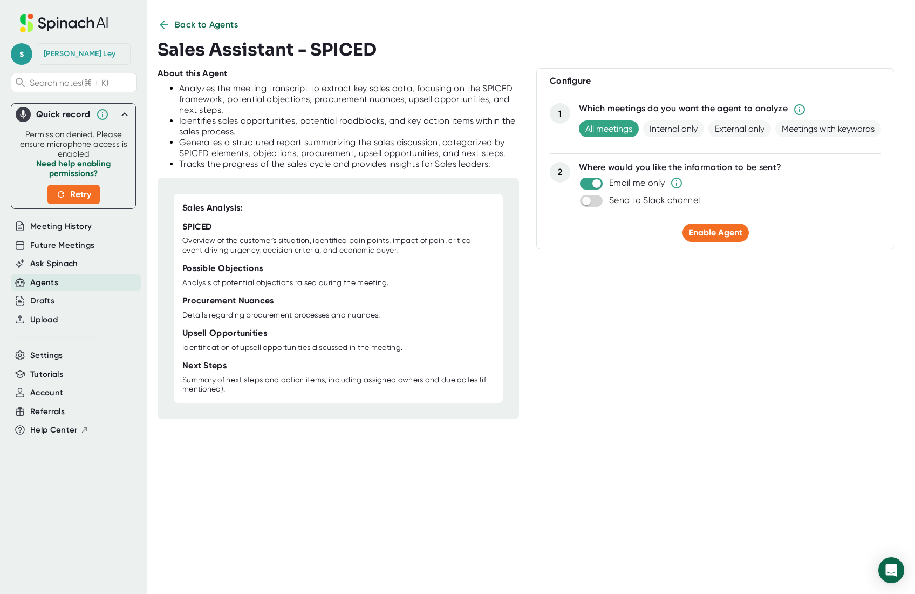
click at [227, 58] on h3 "Sales Assistant - SPICED" at bounding box center [267, 49] width 219 height 21
copy h3 "Sales Assistant - SPICED"
click at [207, 23] on span "Back to Agents" at bounding box center [207, 24] width 64 height 13
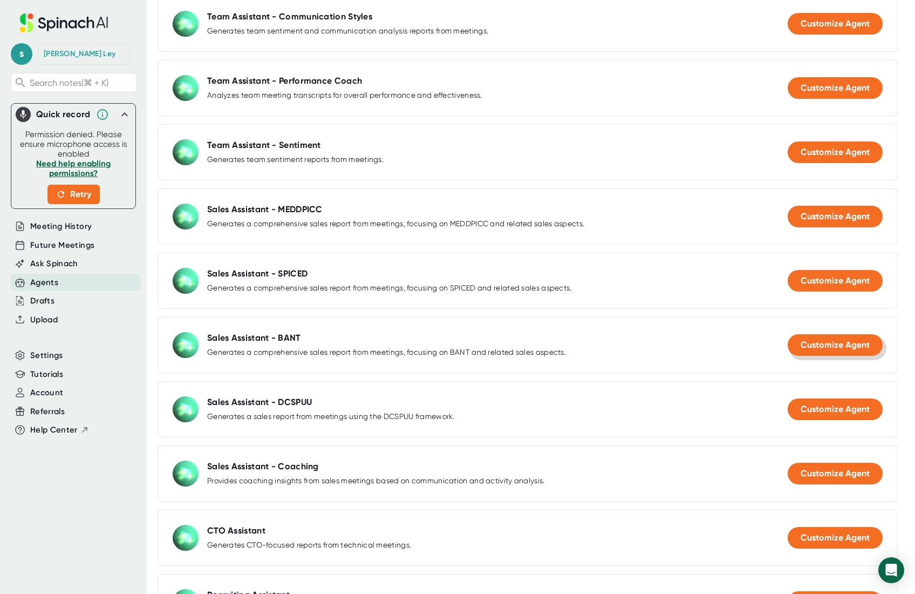
click at [826, 339] on span "Customize Agent" at bounding box center [835, 344] width 69 height 10
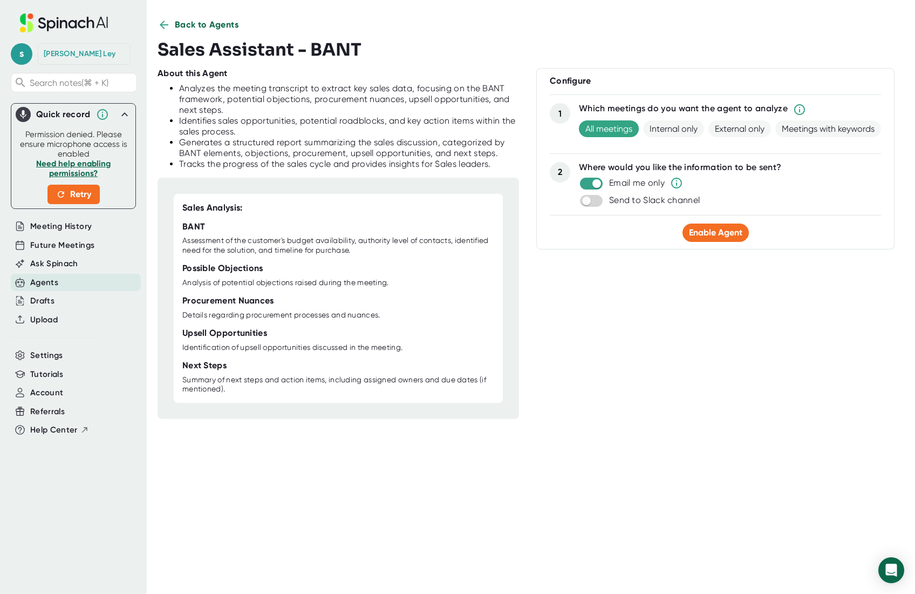
click at [201, 22] on span "Back to Agents" at bounding box center [207, 24] width 64 height 13
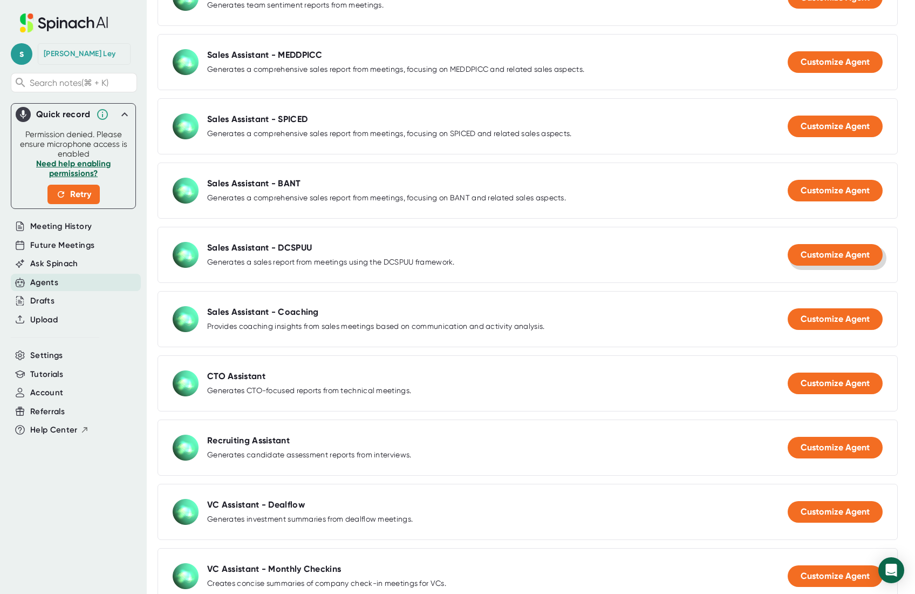
click at [825, 248] on button "Customize Agent" at bounding box center [835, 255] width 95 height 22
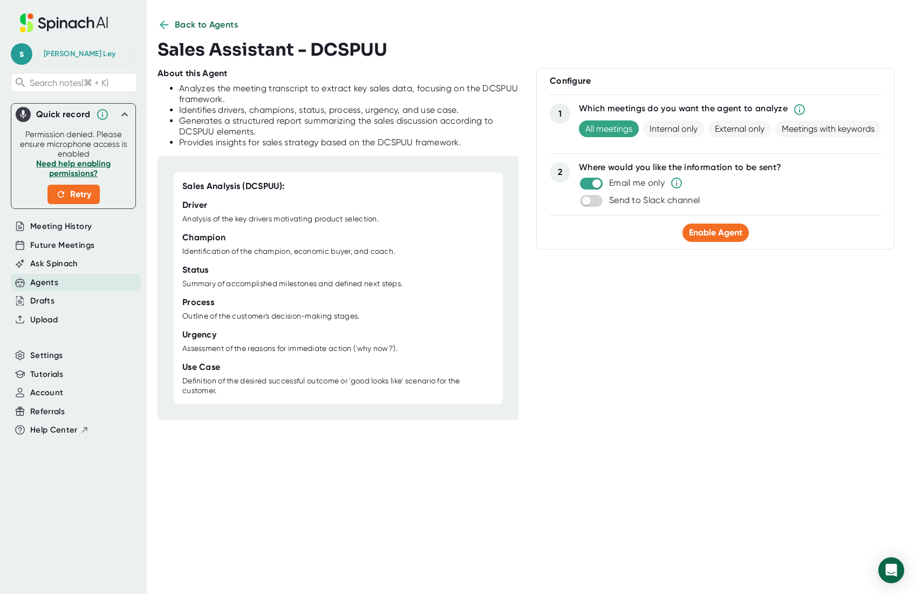
click at [291, 49] on h3 "Sales Assistant - DCSPUU" at bounding box center [273, 49] width 230 height 21
copy h3 "Sales Assistant - DCSPUU"
click at [182, 30] on span "Back to Agents" at bounding box center [207, 24] width 64 height 13
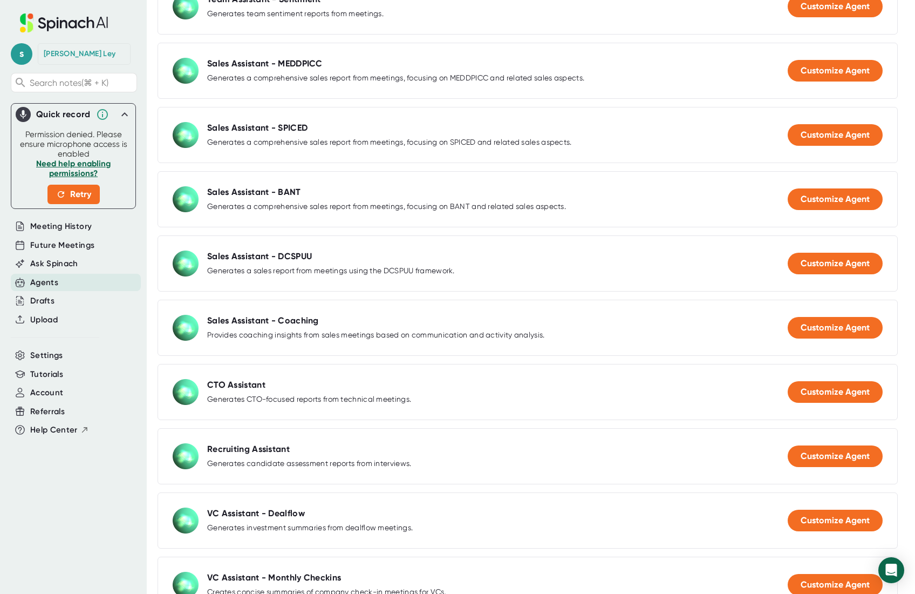
scroll to position [701, 0]
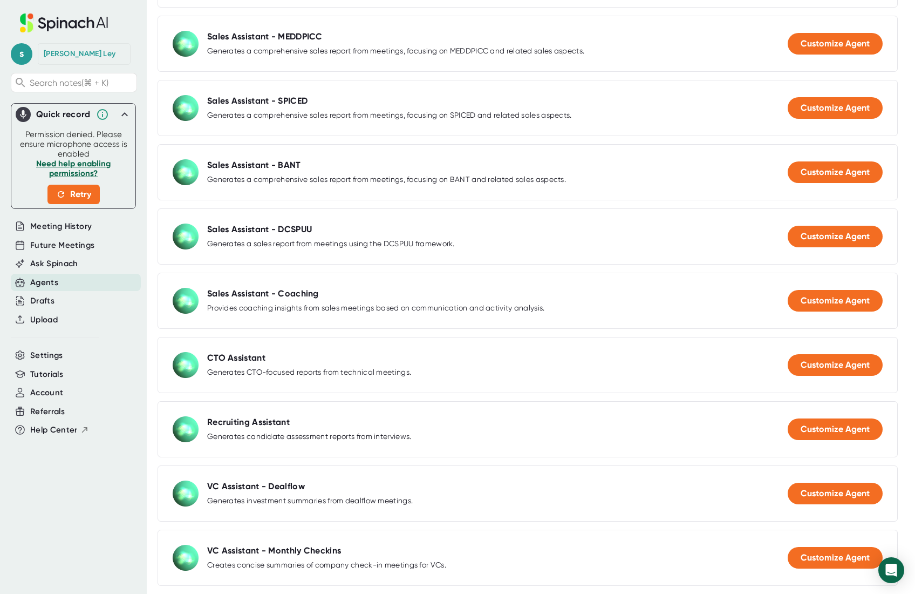
click at [847, 289] on div "Sales Assistant - Coaching Provides coaching insights from sales meetings based…" at bounding box center [528, 301] width 740 height 56
click at [845, 295] on span "Customize Agent" at bounding box center [835, 300] width 69 height 10
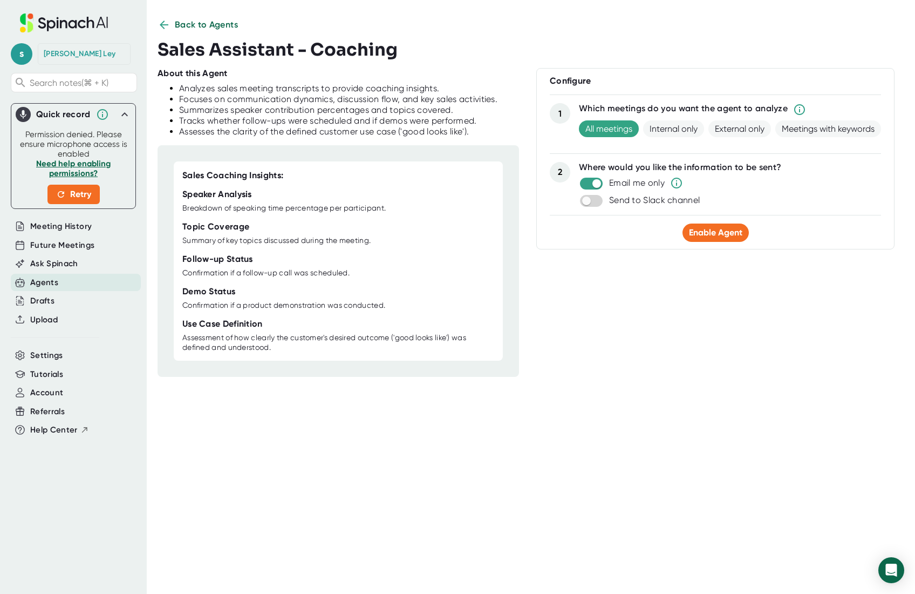
click at [474, 200] on div at bounding box center [338, 202] width 312 height 4
click at [194, 22] on span "Back to Agents" at bounding box center [207, 24] width 64 height 13
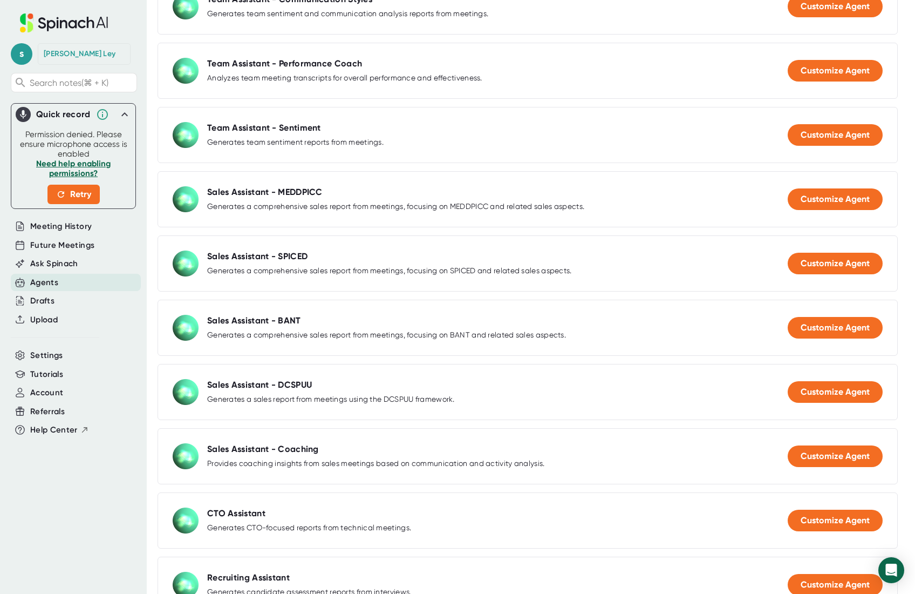
scroll to position [701, 0]
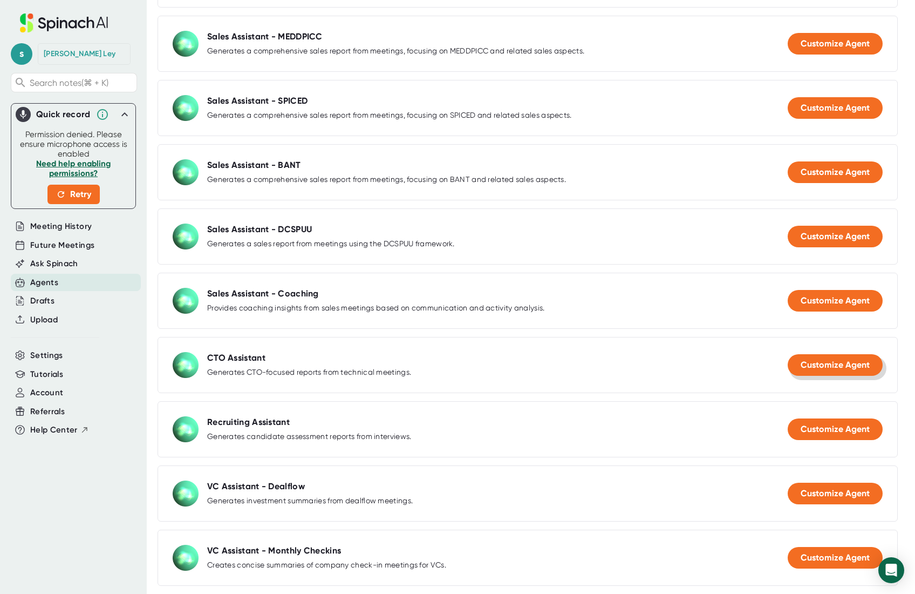
click at [826, 363] on span "Customize Agent" at bounding box center [835, 364] width 69 height 10
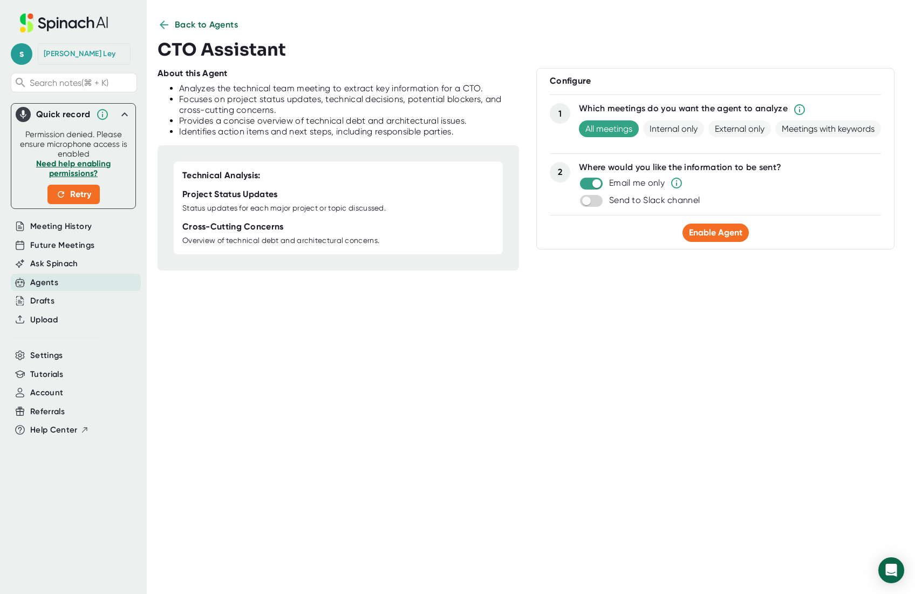
scroll to position [7, 0]
click at [542, 279] on div "Back to Agents CTO Assistant About this Agent Analyzes the technical team meeti…" at bounding box center [537, 297] width 758 height 558
click at [200, 17] on div "Back to Agents CTO Assistant About this Agent Analyzes the technical team meeti…" at bounding box center [537, 297] width 758 height 594
click at [206, 27] on span "Back to Agents" at bounding box center [207, 24] width 64 height 13
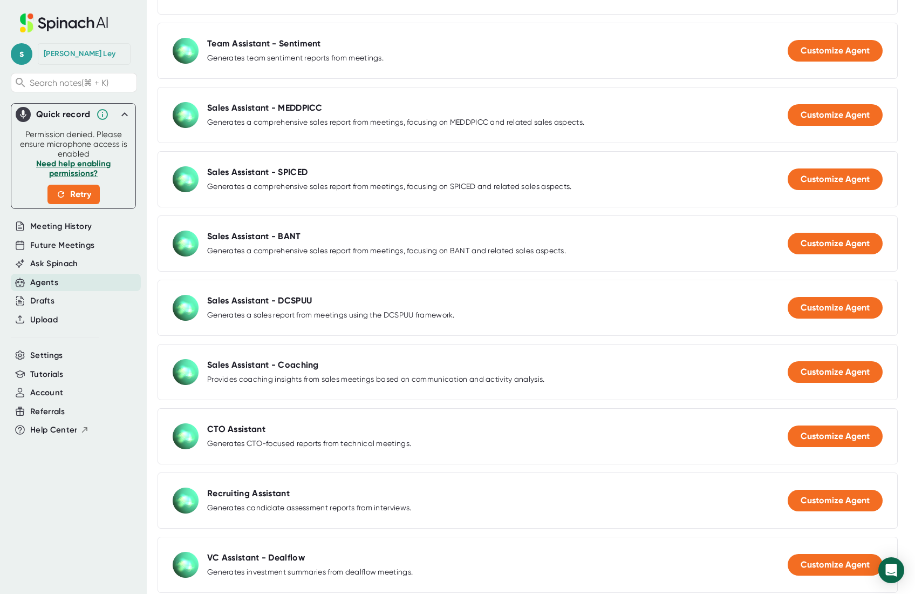
scroll to position [701, 0]
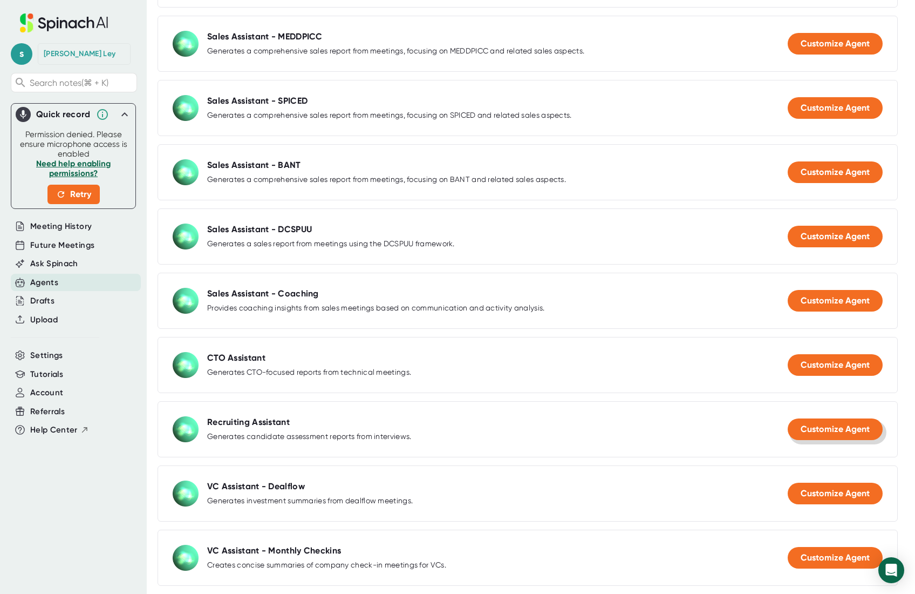
click at [832, 424] on span "Customize Agent" at bounding box center [835, 429] width 69 height 10
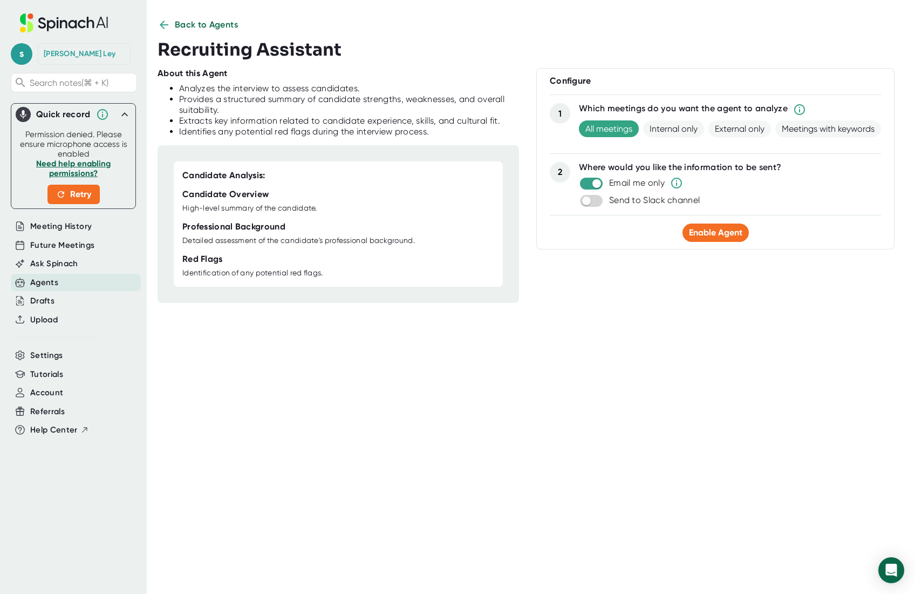
scroll to position [7, 0]
click at [212, 43] on h3 "Recruiting Assistant" at bounding box center [250, 49] width 184 height 21
copy h3 "Recruiting Assistant"
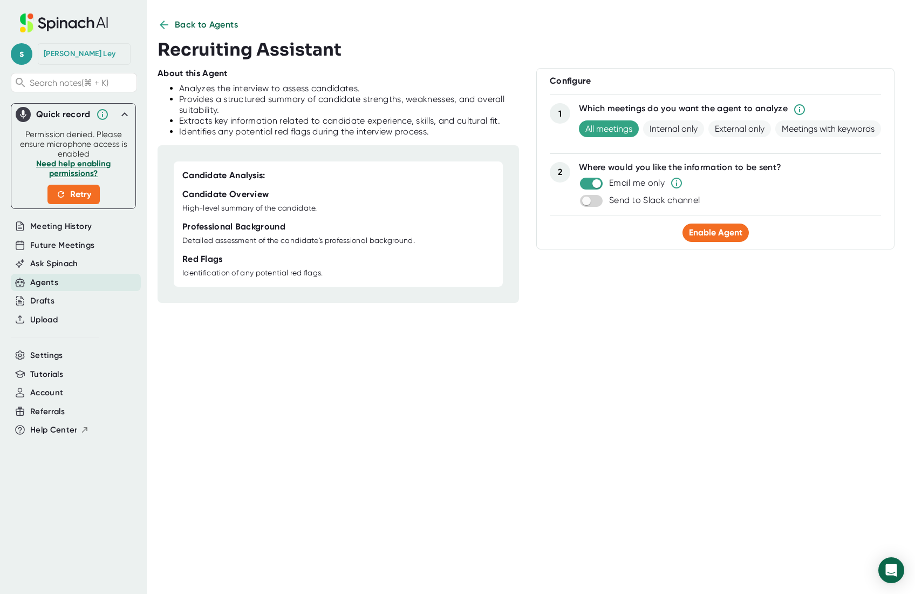
click at [339, 135] on div "Identifies any potential red flags during the interview process." at bounding box center [349, 131] width 340 height 11
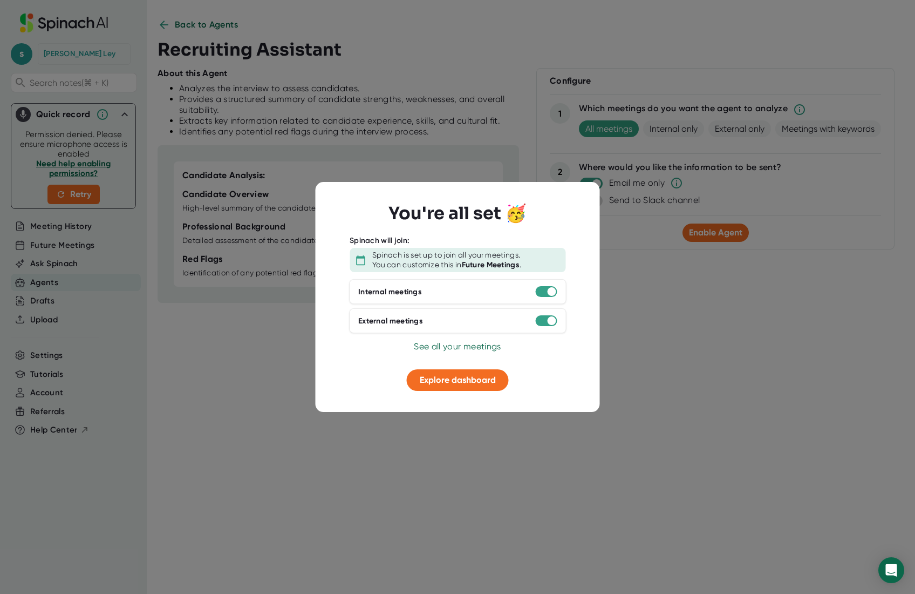
click at [414, 118] on div at bounding box center [457, 297] width 915 height 594
click at [451, 350] on span "See all your meetings" at bounding box center [457, 346] width 87 height 10
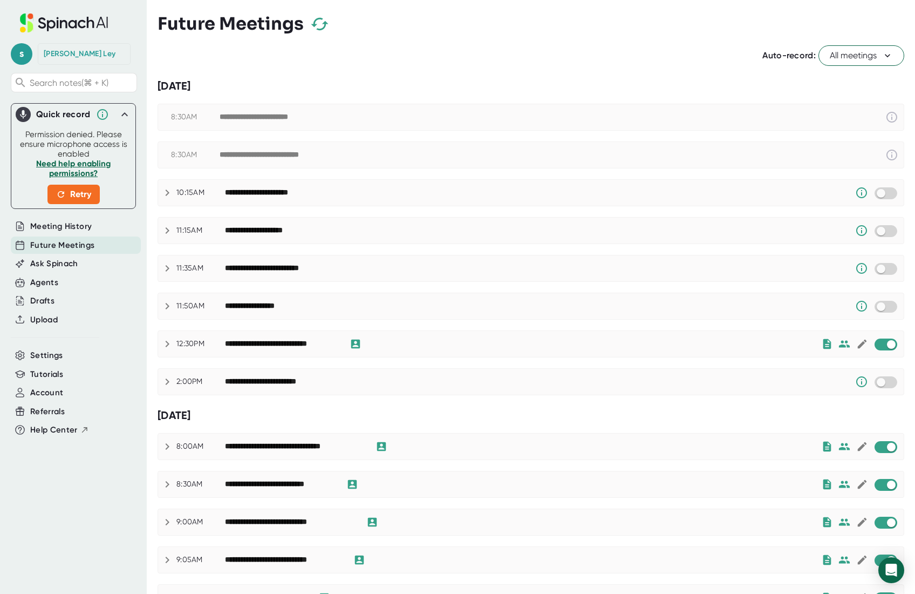
checkbox input "true"
click at [54, 281] on div "Agents" at bounding box center [44, 282] width 28 height 12
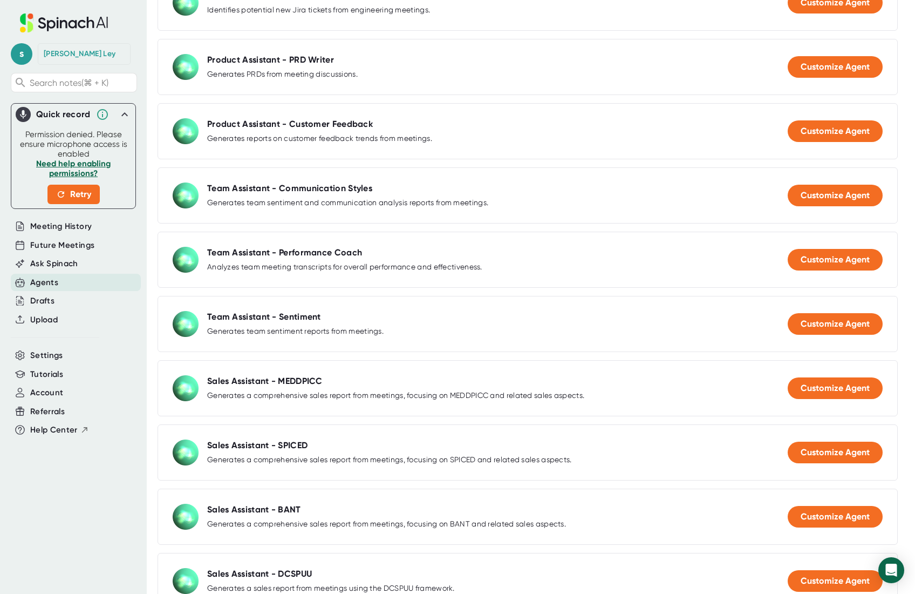
scroll to position [701, 0]
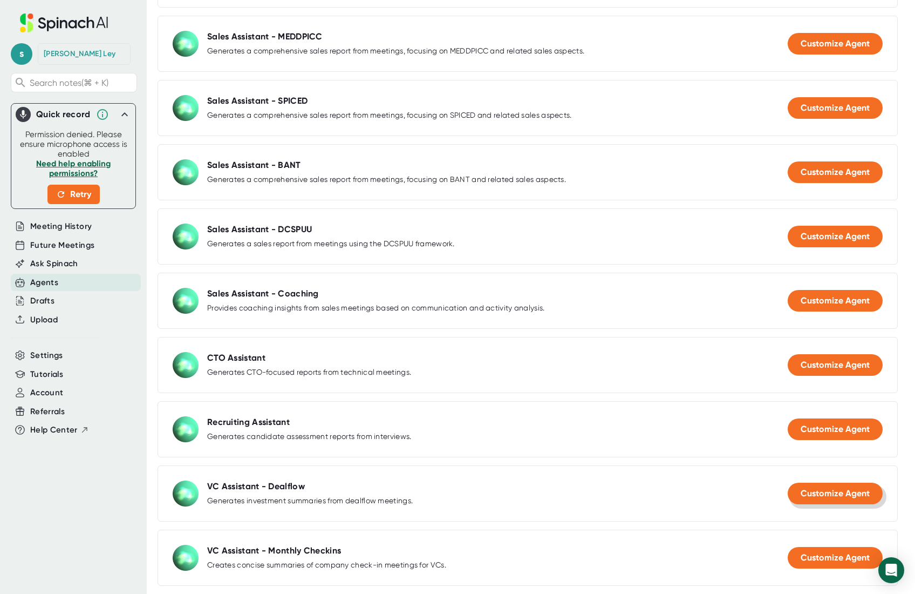
click at [820, 492] on span "Customize Agent" at bounding box center [835, 493] width 69 height 10
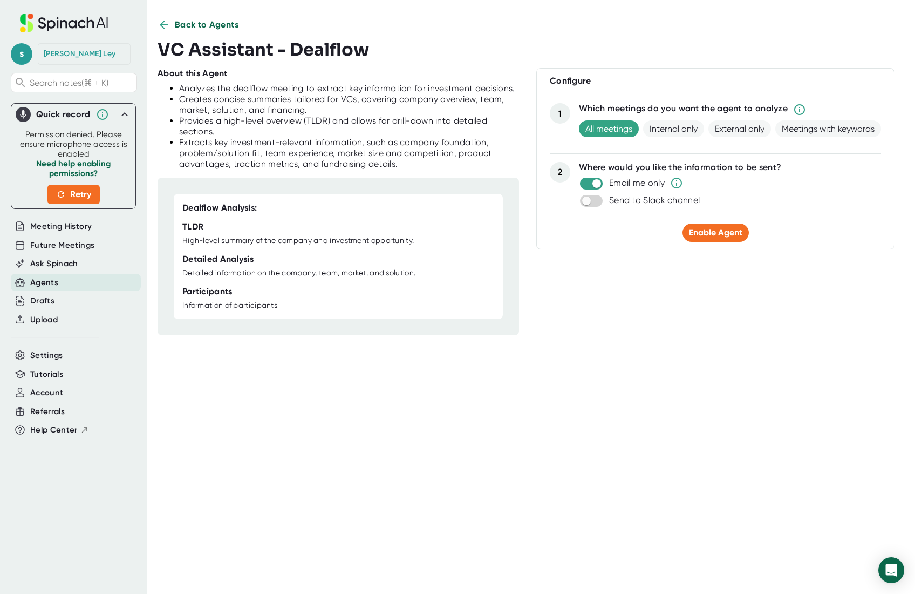
click at [179, 24] on span "Back to Agents" at bounding box center [207, 24] width 64 height 13
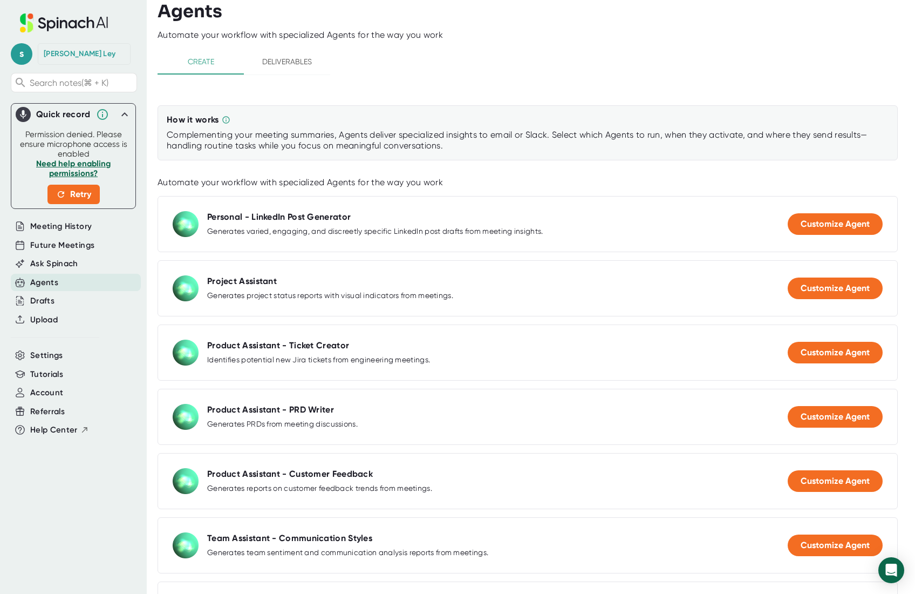
scroll to position [701, 0]
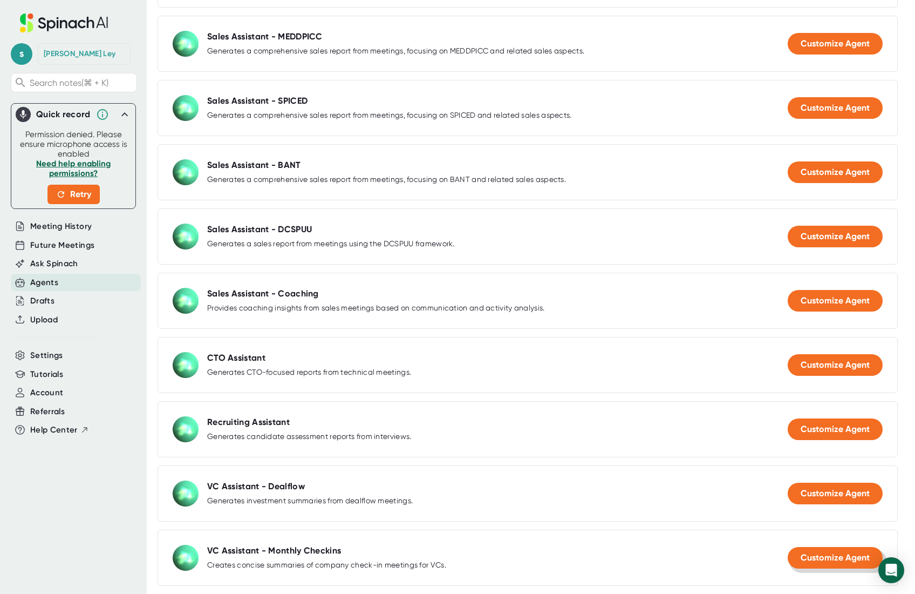
click at [835, 566] on button "Customize Agent" at bounding box center [835, 558] width 95 height 22
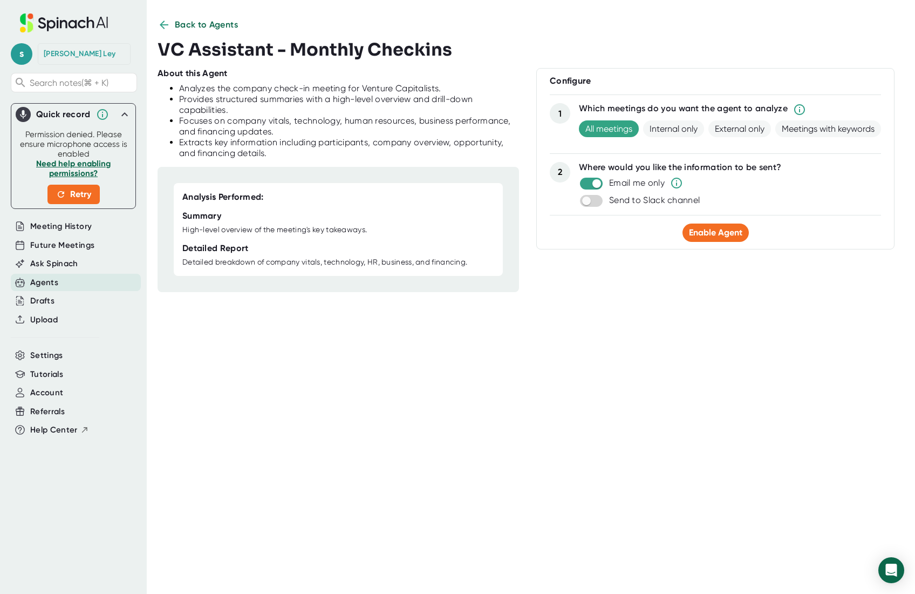
click at [250, 45] on h3 "VC Assistant - Monthly Checkins" at bounding box center [305, 49] width 295 height 21
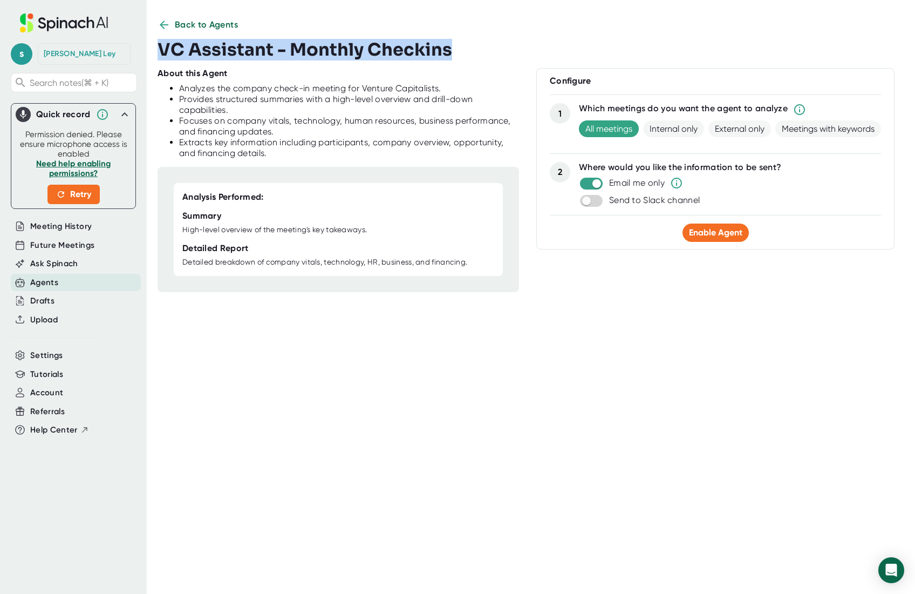
click at [250, 45] on h3 "VC Assistant - Monthly Checkins" at bounding box center [305, 49] width 295 height 21
copy h3 "VC Assistant - Monthly Checkins"
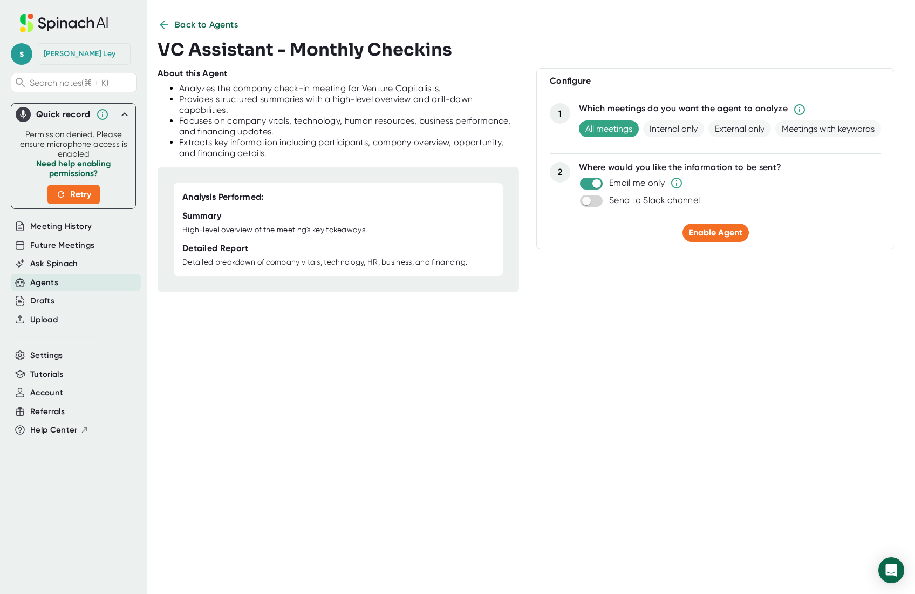
click at [560, 294] on div "Back to Agents VC Assistant - Monthly Checkins About this Agent Analyzes the co…" at bounding box center [537, 297] width 758 height 558
